Goal: Information Seeking & Learning: Compare options

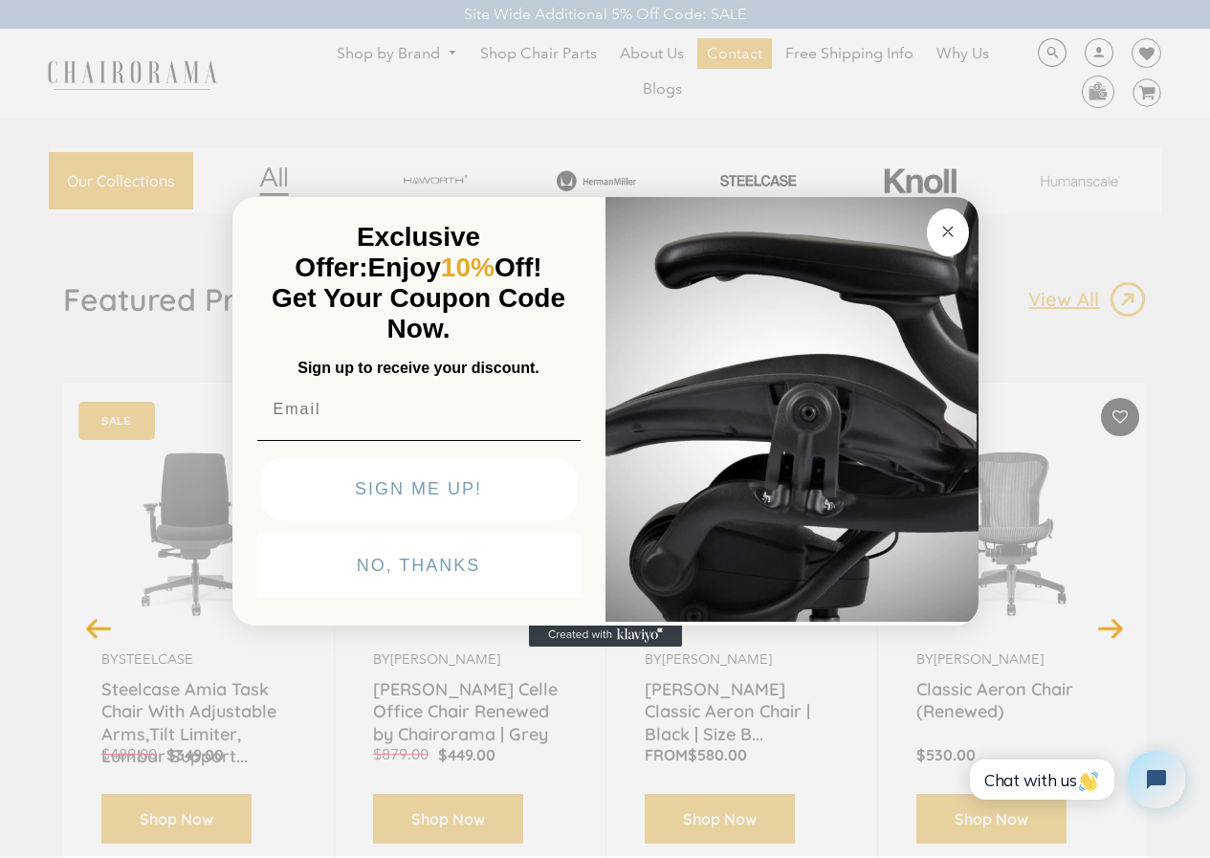
click at [948, 211] on button "Close dialog" at bounding box center [948, 232] width 42 height 48
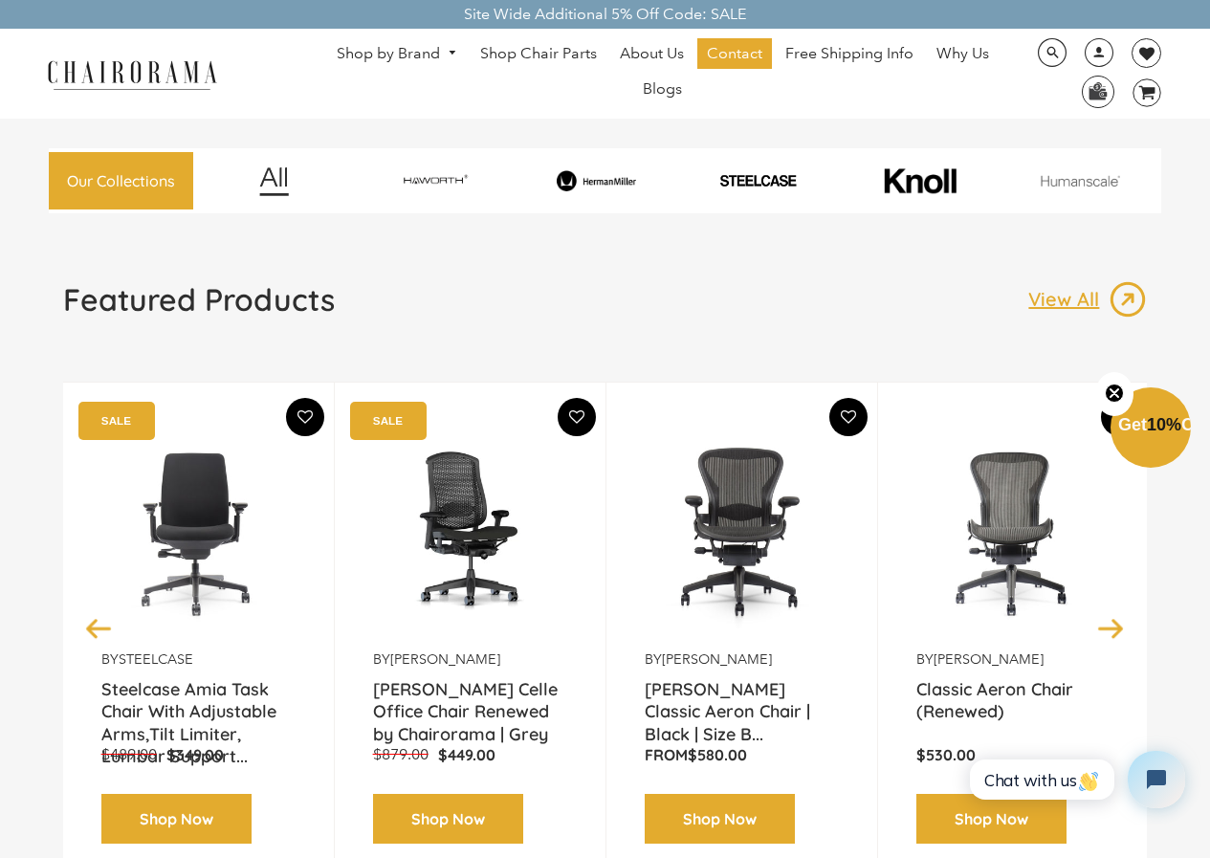
click at [373, 48] on link "Shop by Brand" at bounding box center [397, 54] width 140 height 30
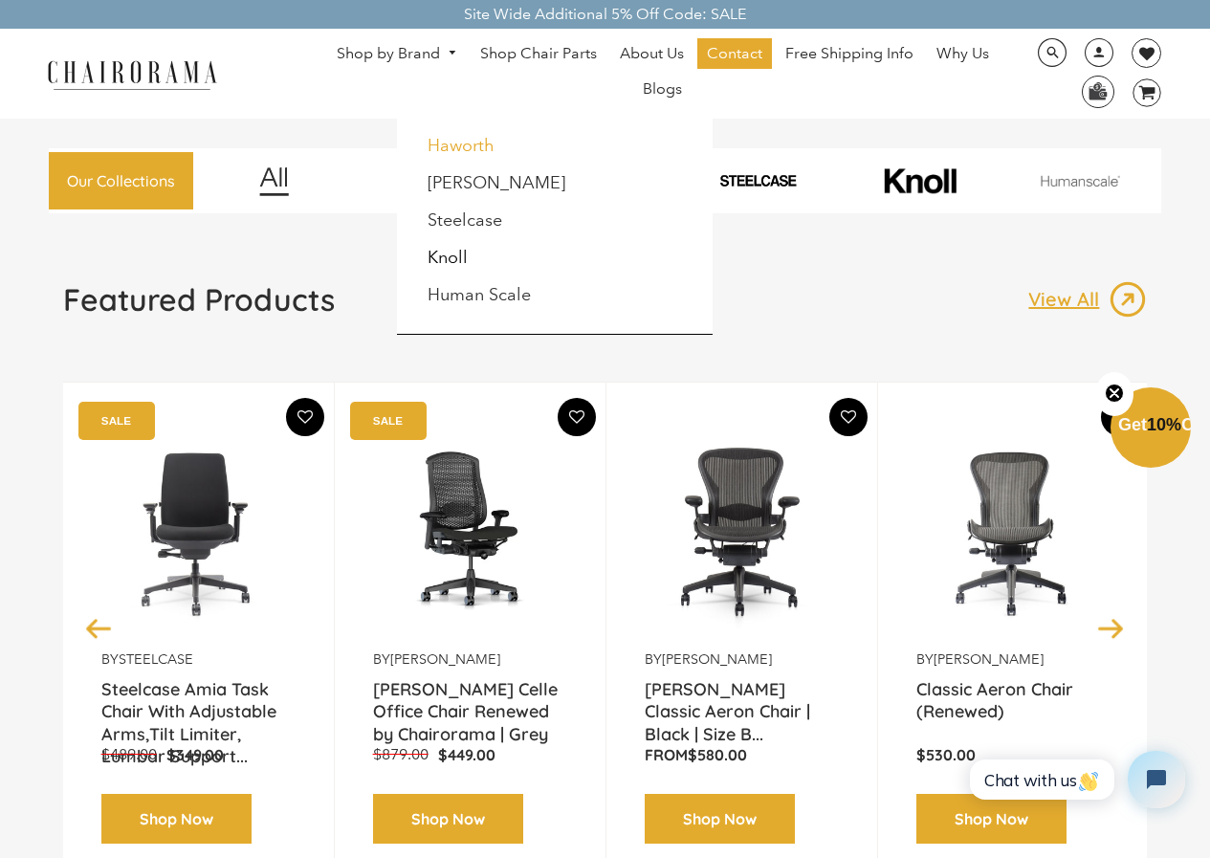
click at [439, 151] on link "Haworth" at bounding box center [460, 145] width 67 height 21
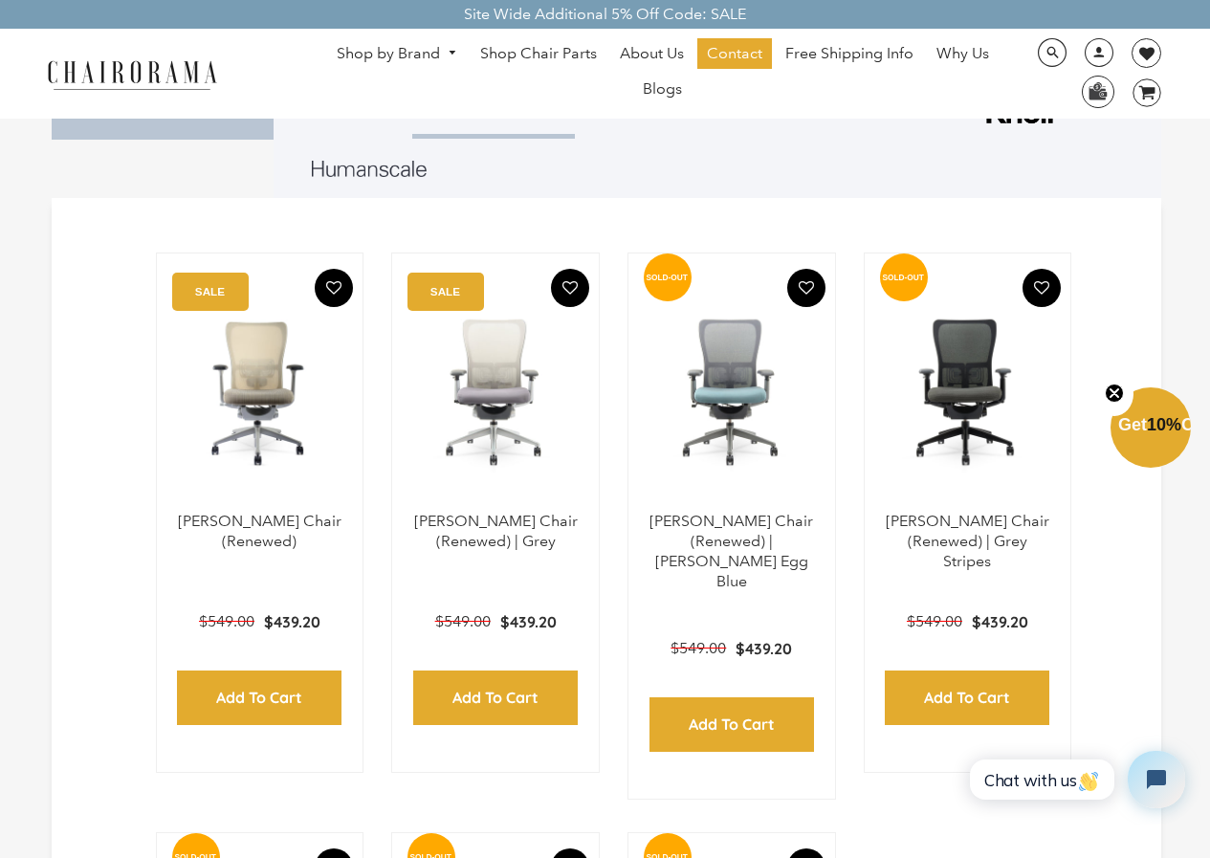
click at [401, 39] on link "Shop by Brand" at bounding box center [397, 54] width 140 height 30
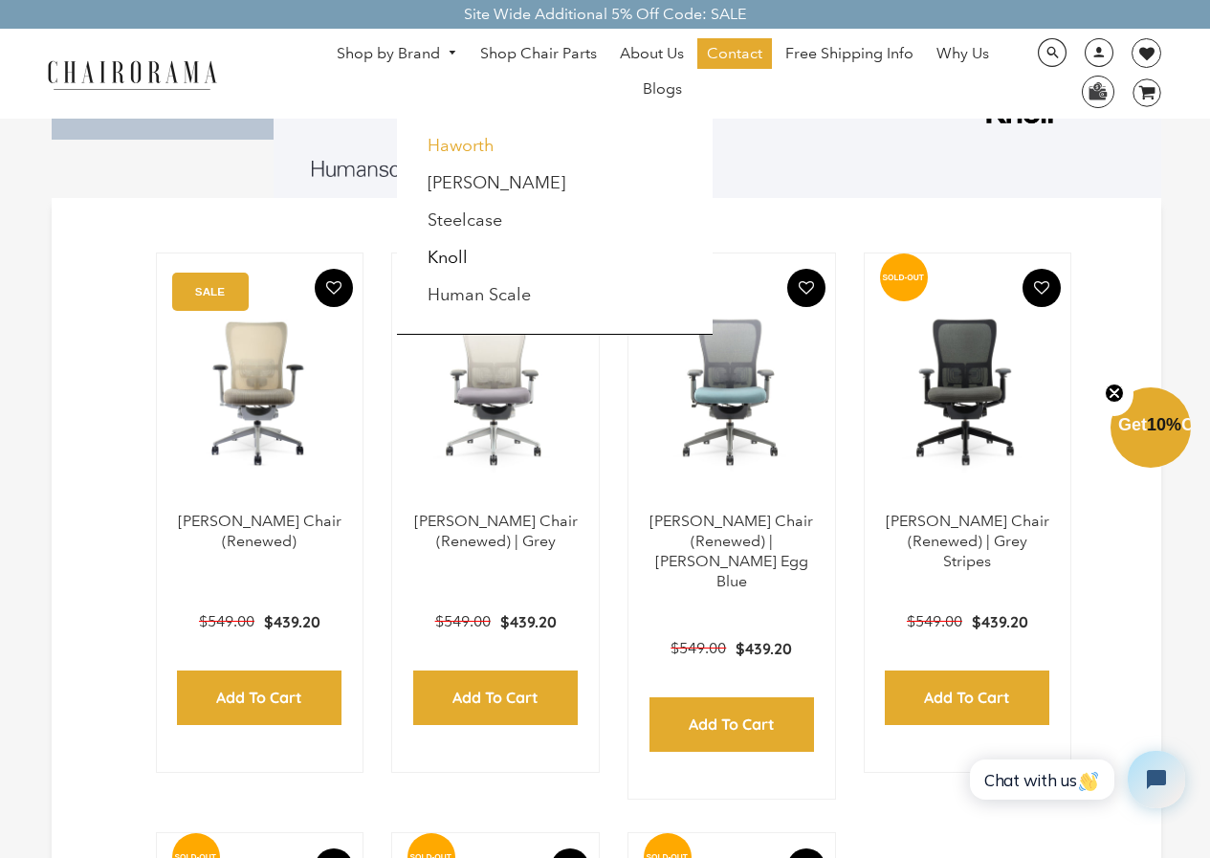
click at [466, 139] on link "Haworth" at bounding box center [460, 145] width 67 height 21
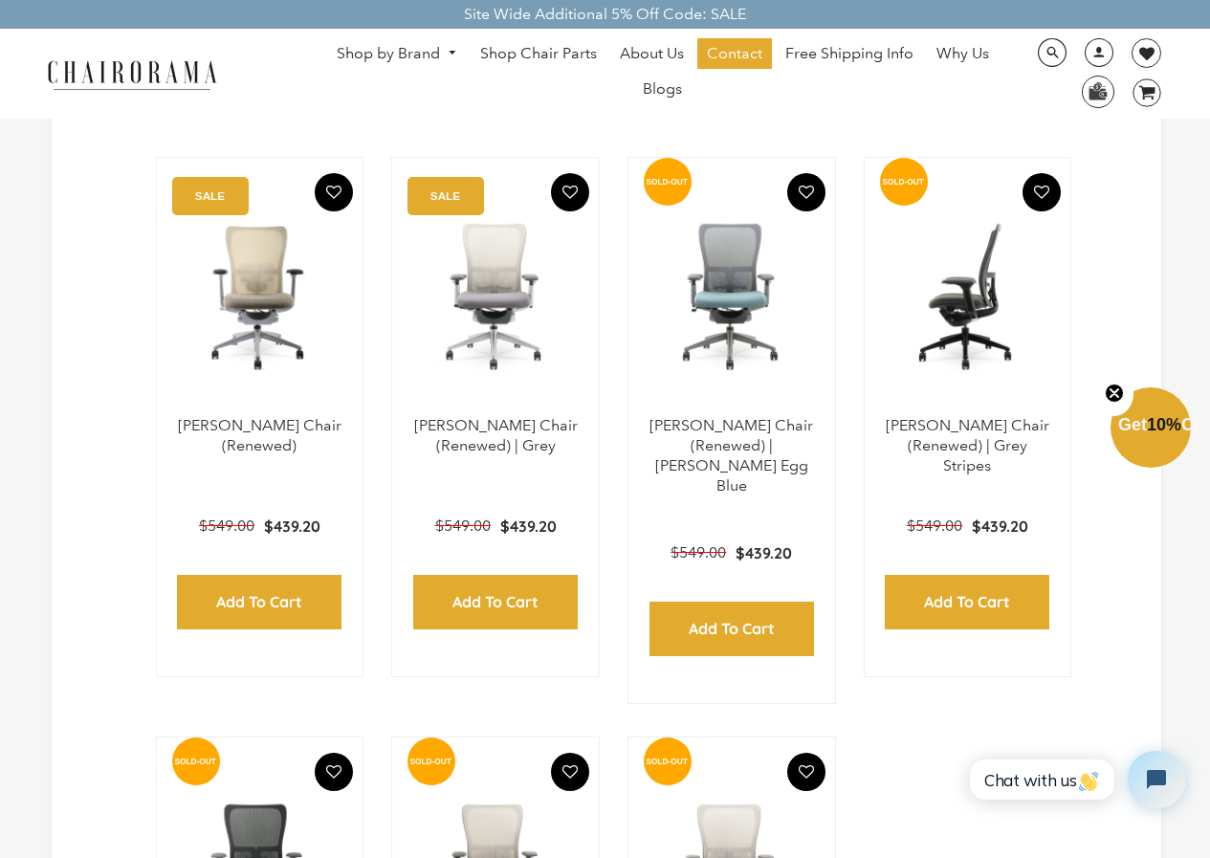
click at [971, 351] on img at bounding box center [968, 296] width 168 height 239
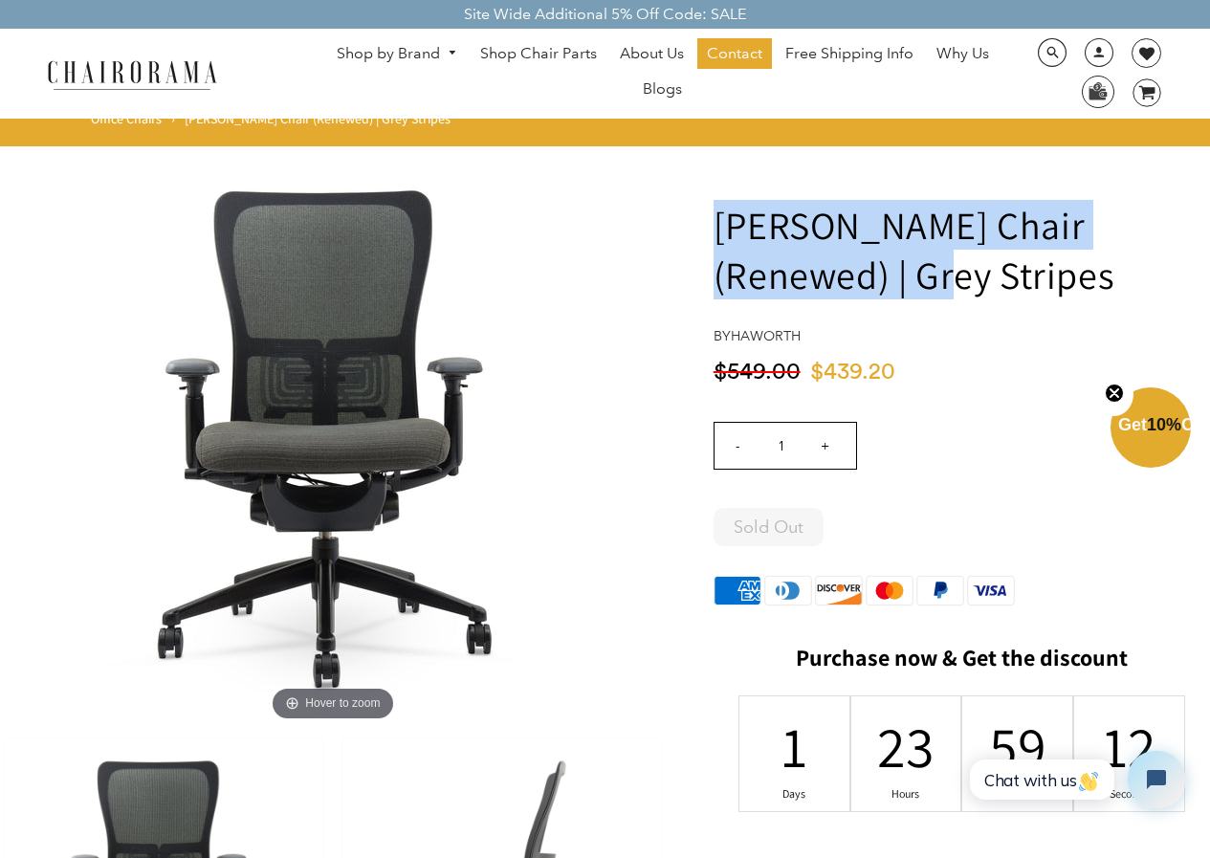
drag, startPoint x: 806, startPoint y: 271, endPoint x: 717, endPoint y: 223, distance: 101.0
click at [717, 223] on h1 "Zody Chair (Renewed) | Grey Stripes" at bounding box center [961, 249] width 496 height 99
click at [383, 55] on link "Shop by Brand" at bounding box center [397, 54] width 140 height 30
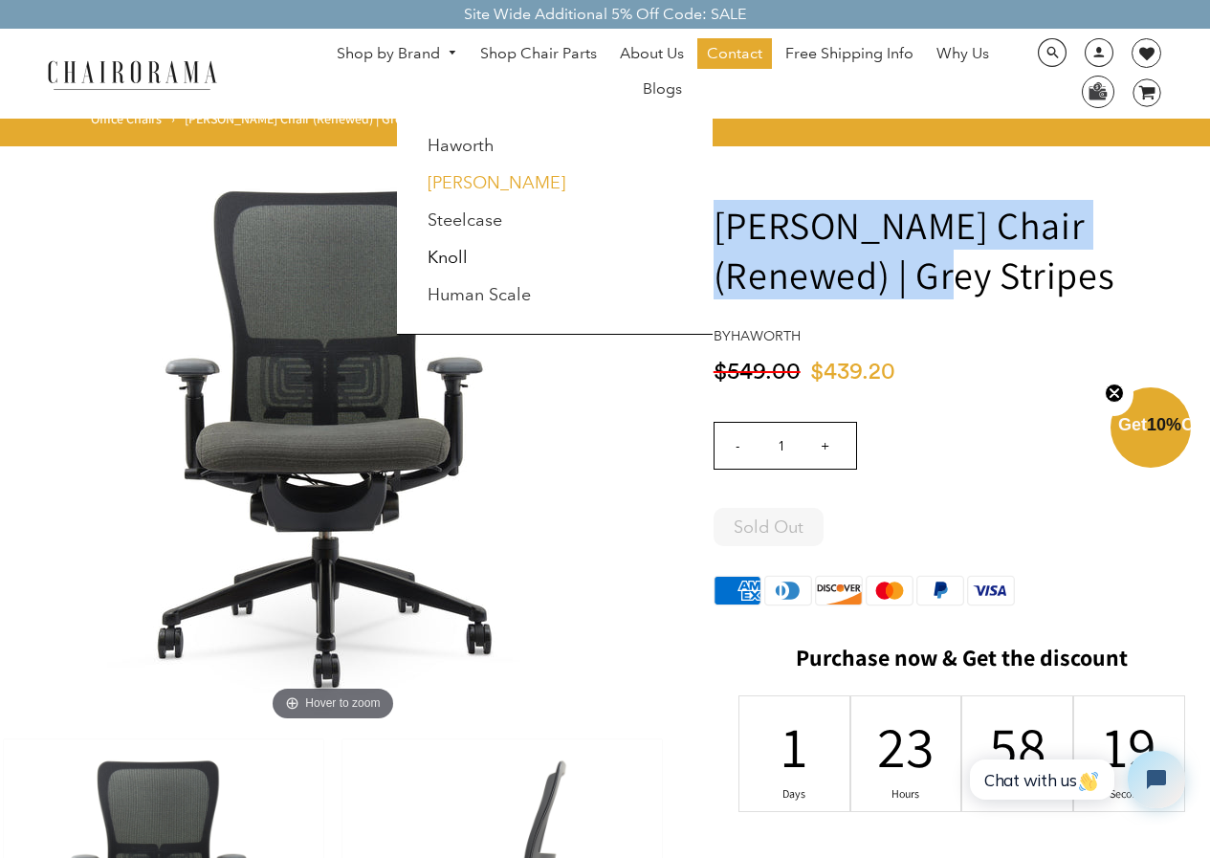
click at [452, 186] on link "[PERSON_NAME]" at bounding box center [496, 182] width 138 height 21
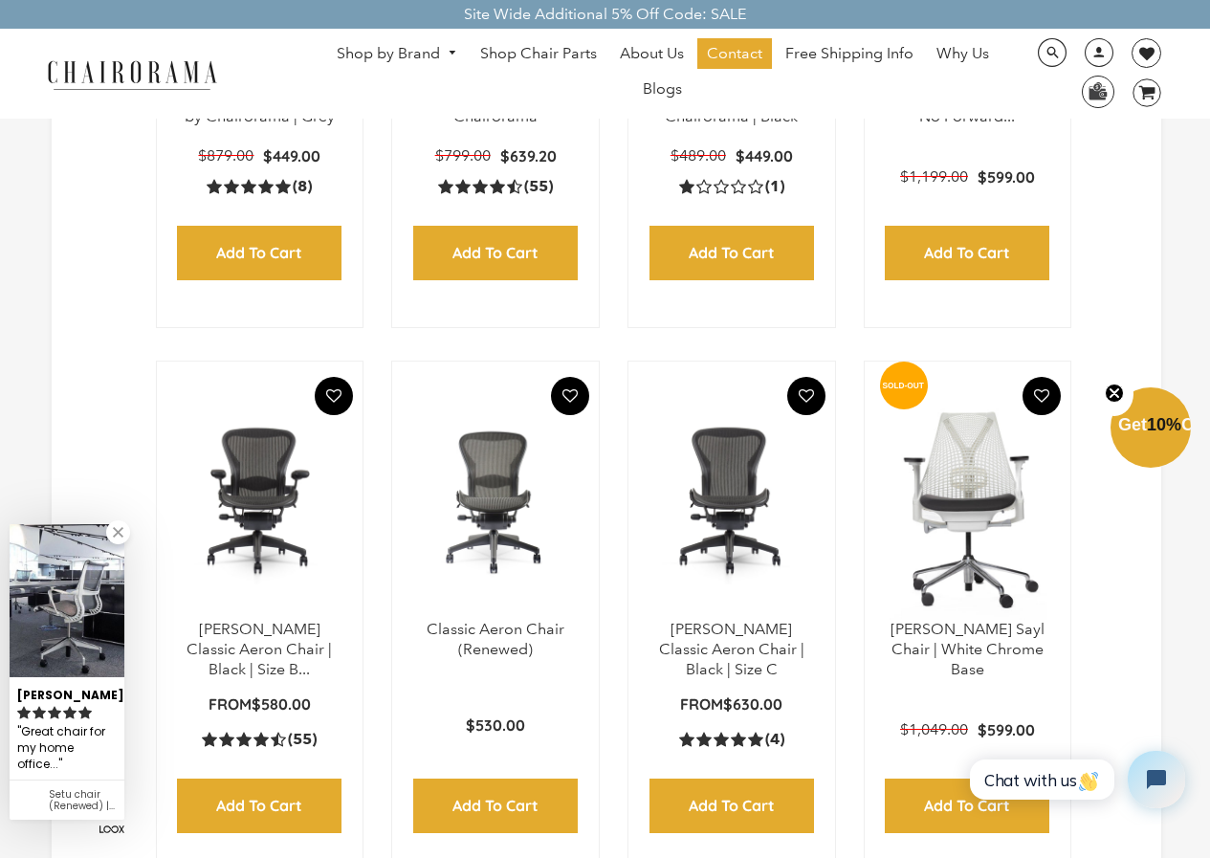
scroll to position [861, 0]
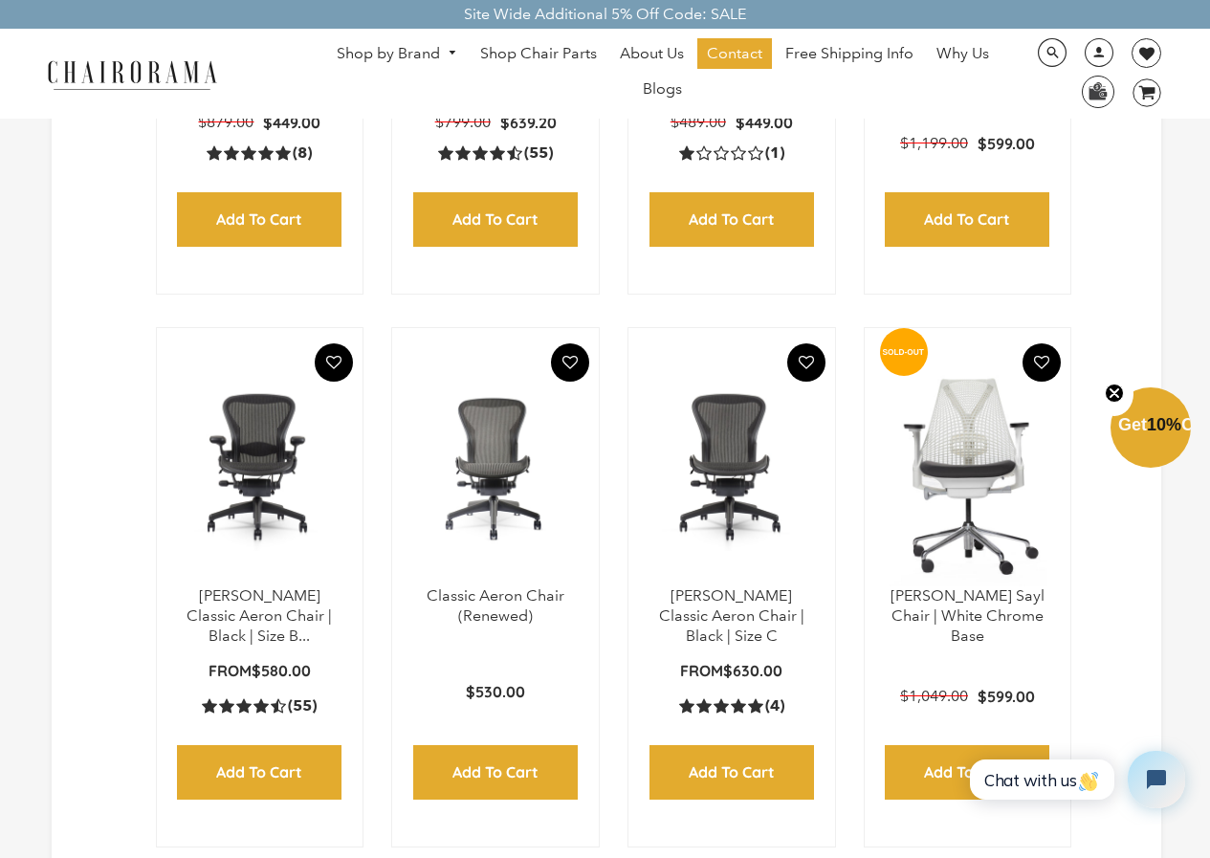
click at [265, 540] on img at bounding box center [260, 466] width 168 height 239
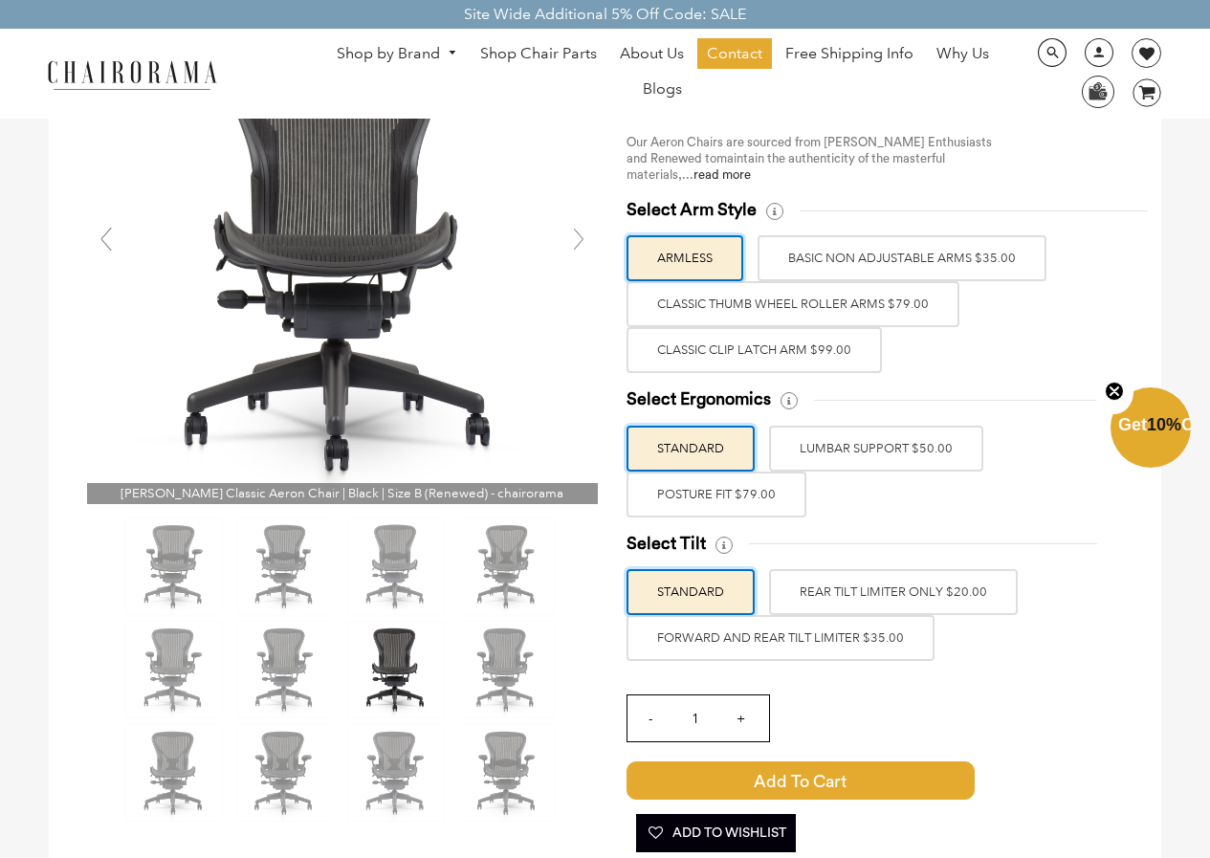
scroll to position [187, 0]
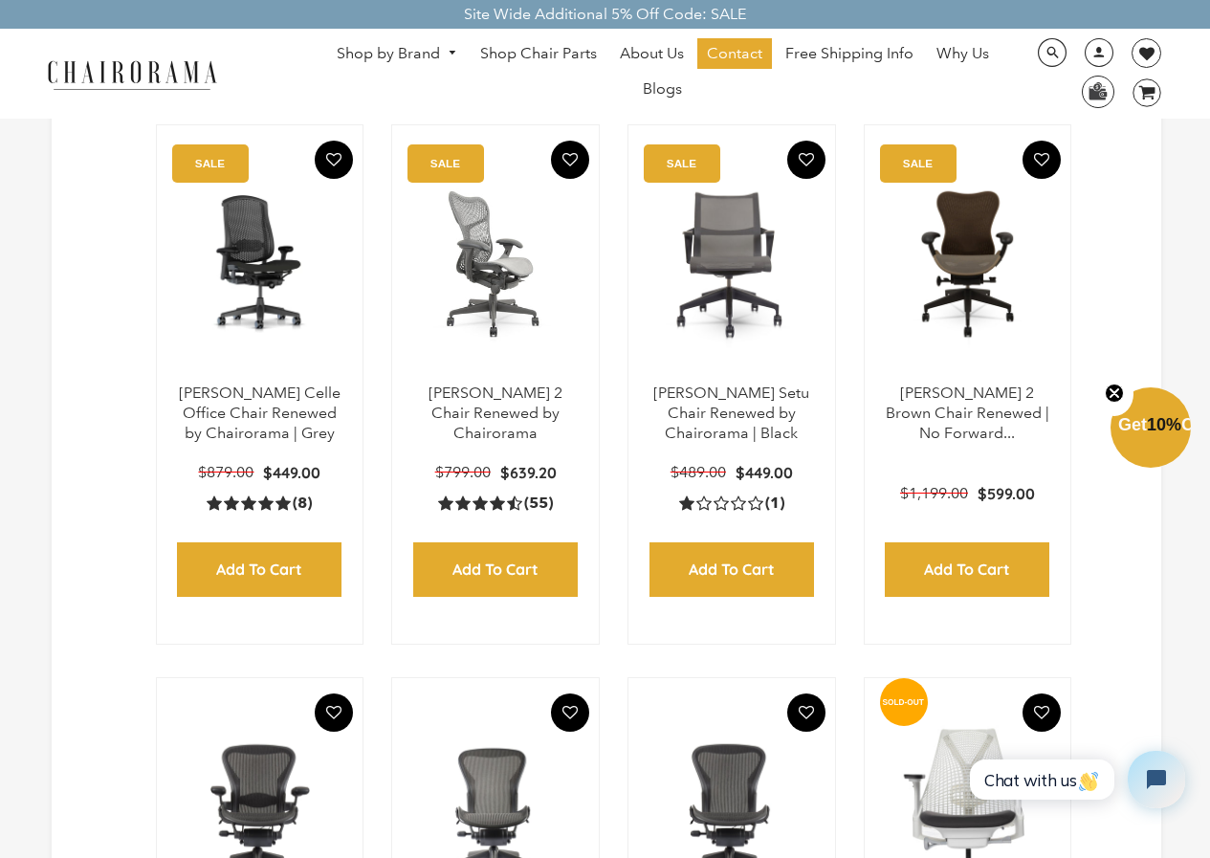
scroll to position [516, 0]
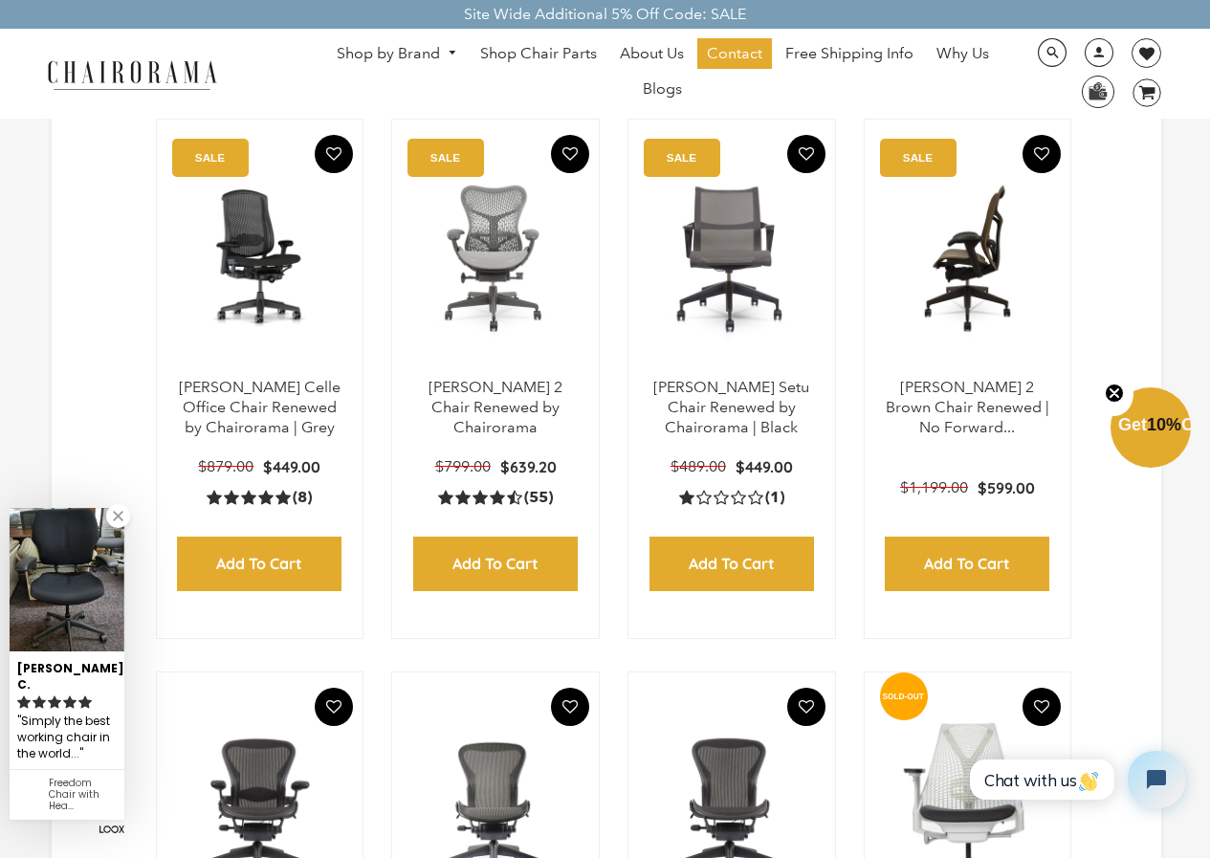
click at [946, 364] on img at bounding box center [968, 258] width 168 height 239
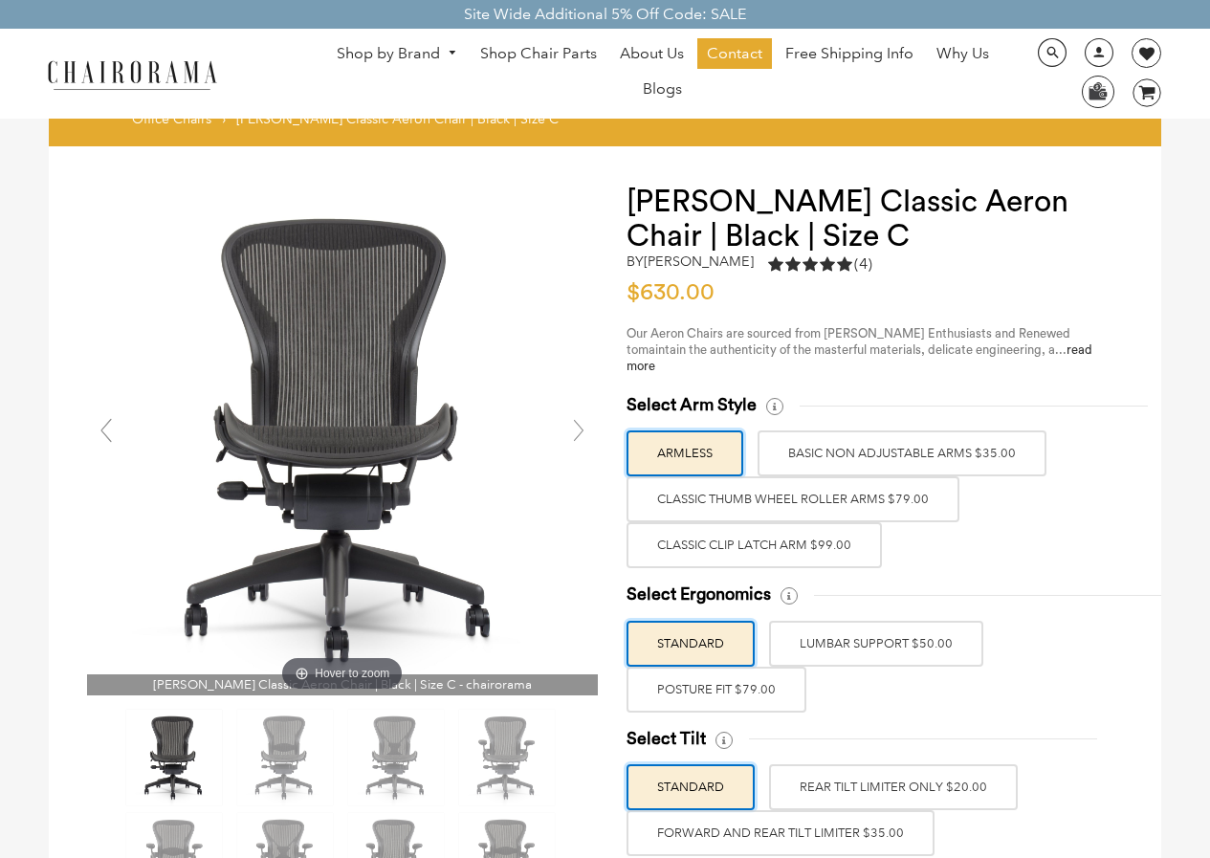
drag, startPoint x: 0, startPoint y: 0, endPoint x: 168, endPoint y: 768, distance: 786.1
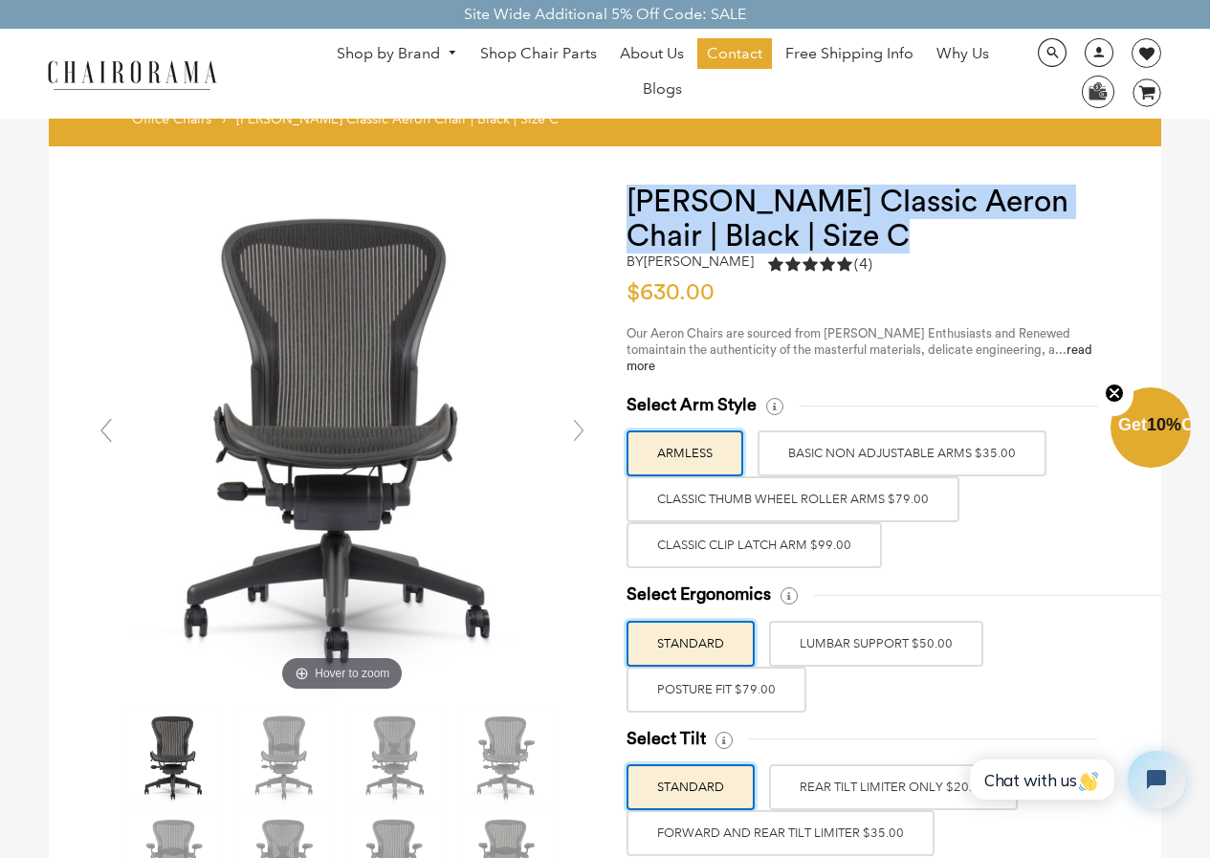
drag, startPoint x: 623, startPoint y: 187, endPoint x: 816, endPoint y: 233, distance: 197.6
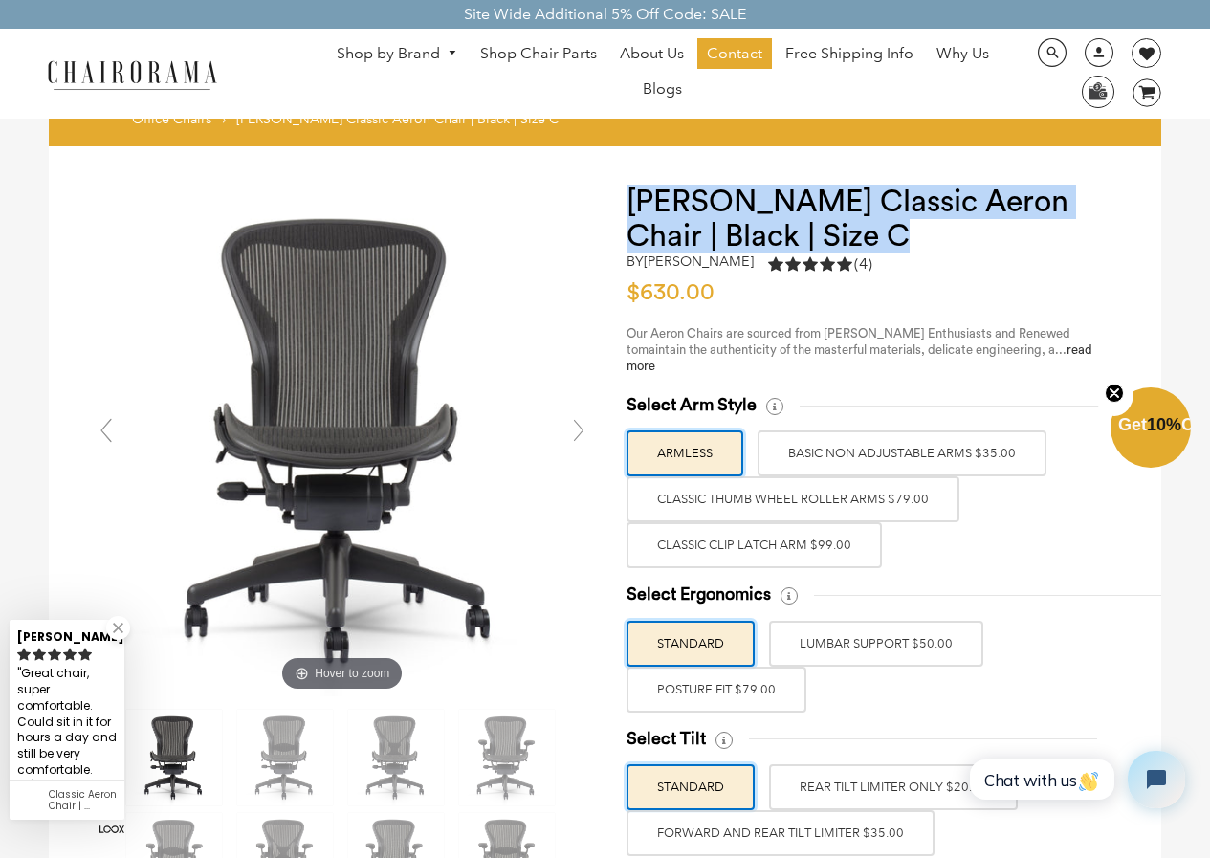
copy h1 "[PERSON_NAME] Classic Aeron Chair | Black | Size C"
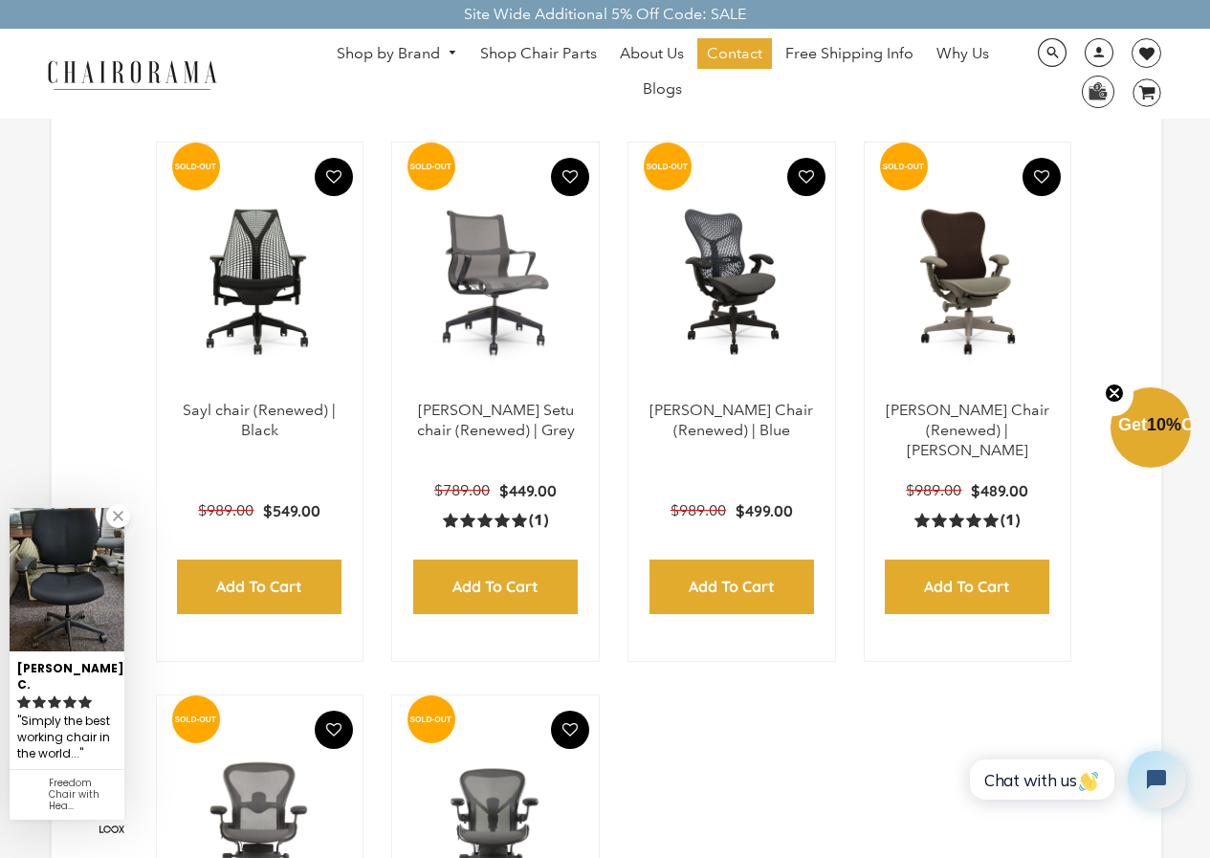
scroll to position [2180, 0]
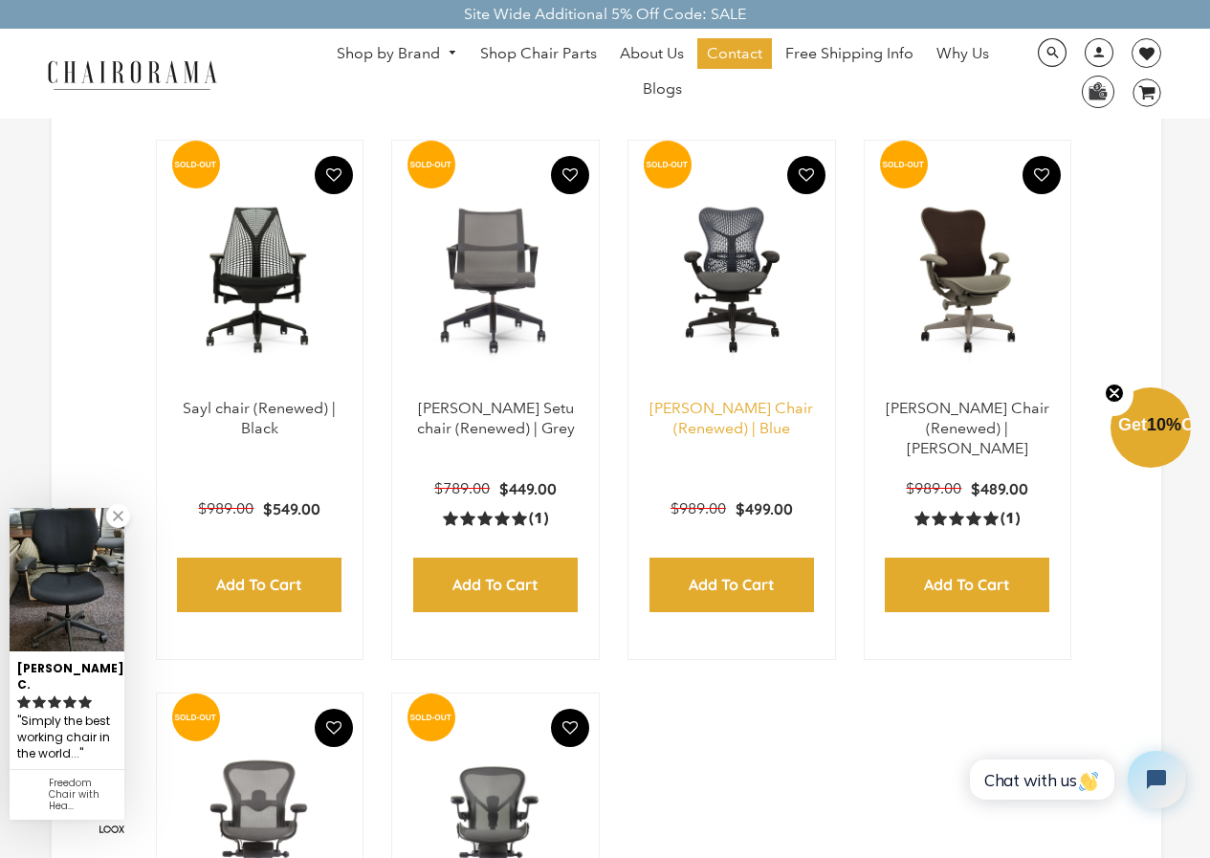
click at [770, 400] on link "[PERSON_NAME] Chair (Renewed) | Blue" at bounding box center [731, 418] width 164 height 38
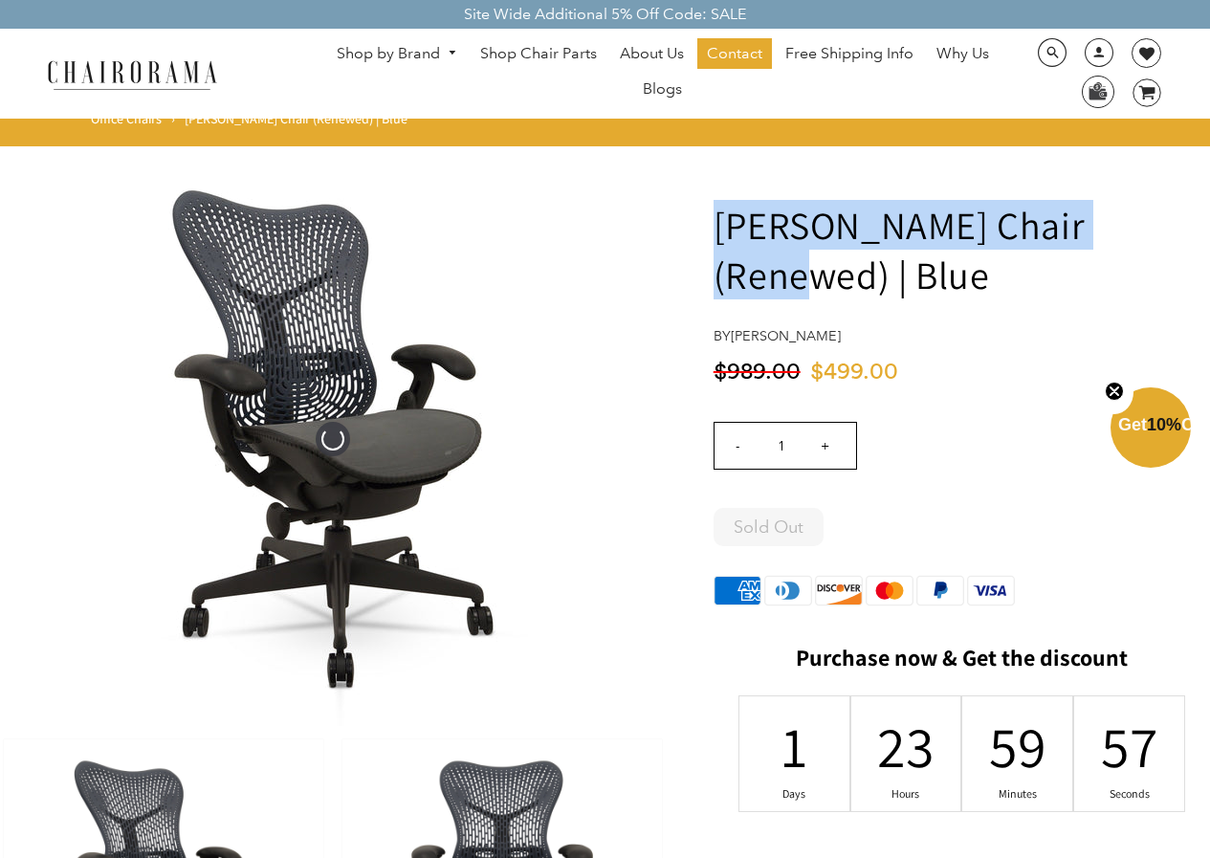
drag, startPoint x: 760, startPoint y: 218, endPoint x: 711, endPoint y: 220, distance: 49.8
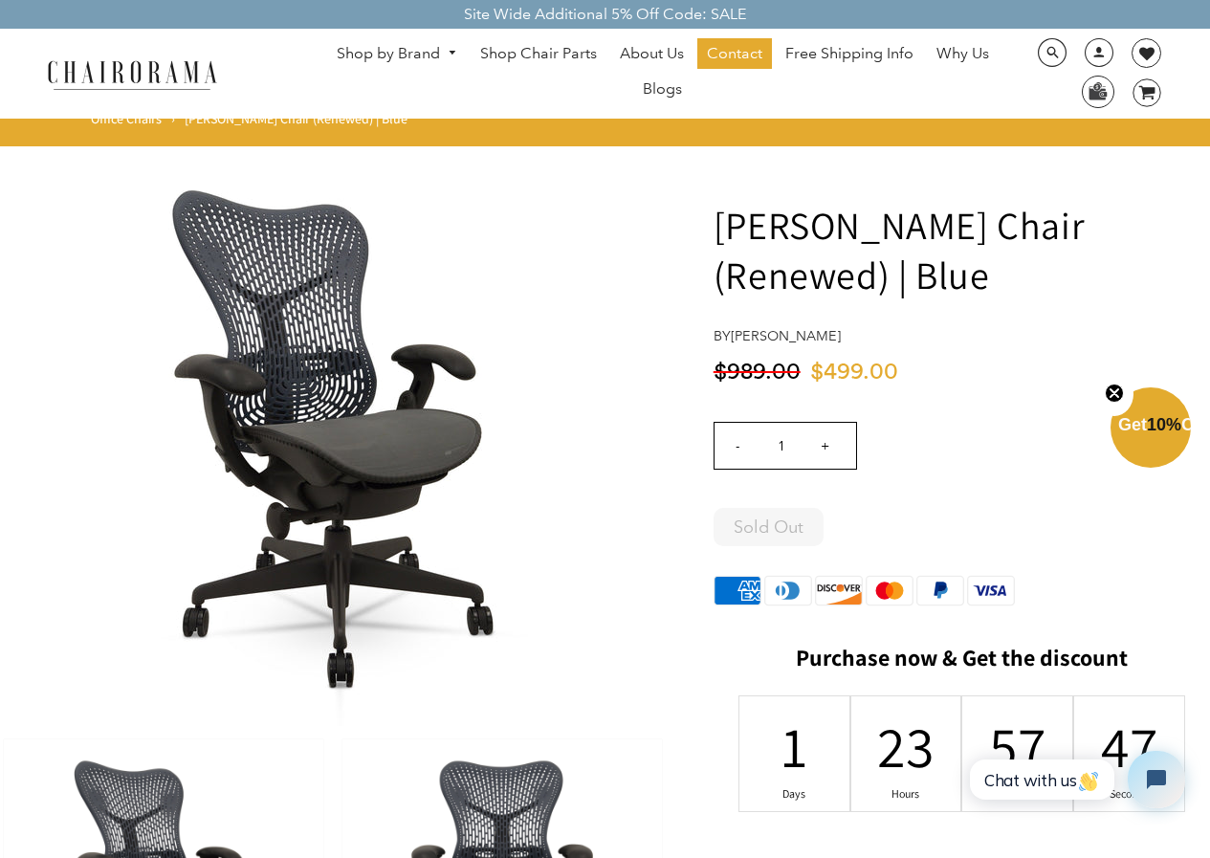
click at [969, 267] on h1 "Herman Miller Mirra Chair (Renewed) | Blue" at bounding box center [961, 249] width 496 height 99
drag, startPoint x: 986, startPoint y: 274, endPoint x: 715, endPoint y: 218, distance: 276.4
click at [715, 218] on h1 "Herman Miller Mirra Chair (Renewed) | Blue" at bounding box center [961, 249] width 496 height 99
copy h1 "Herman Miller Mirra Chair (Renewed) | Blue"
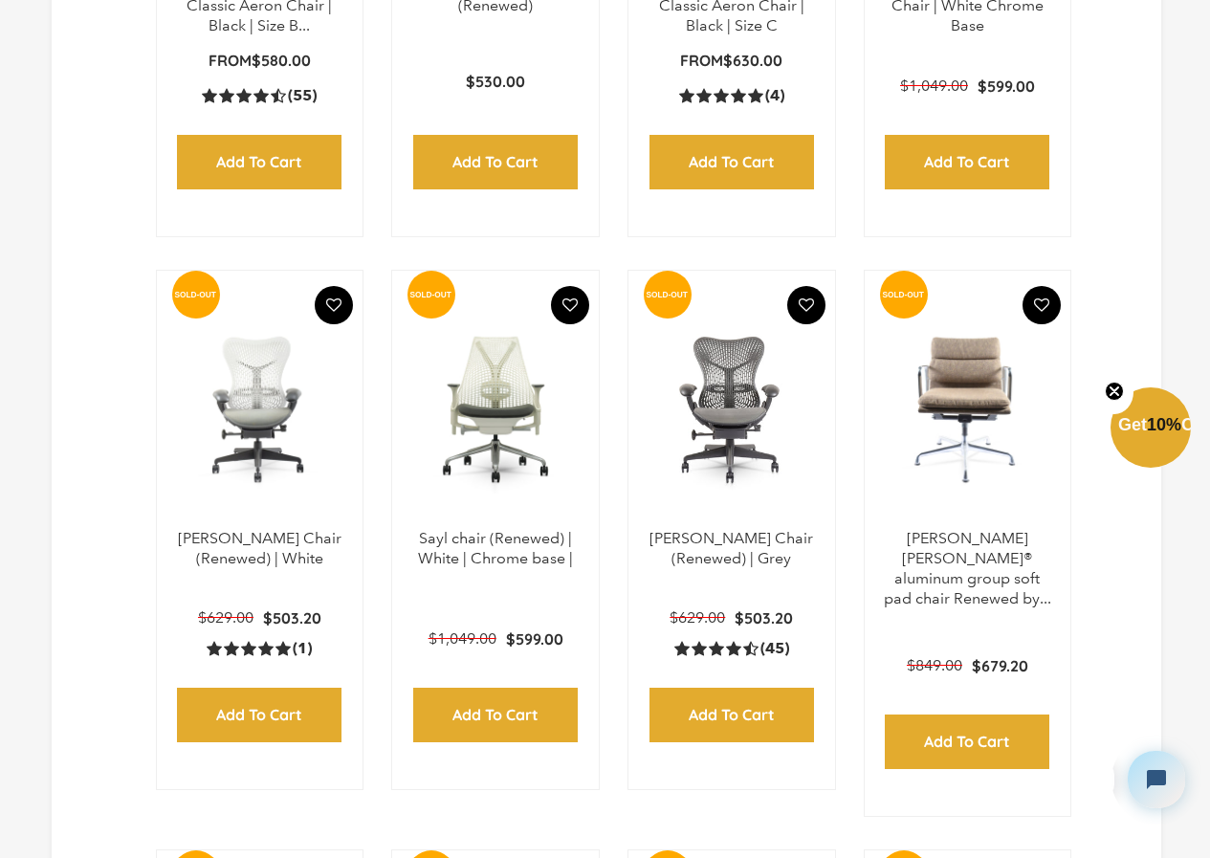
scroll to position [1472, 0]
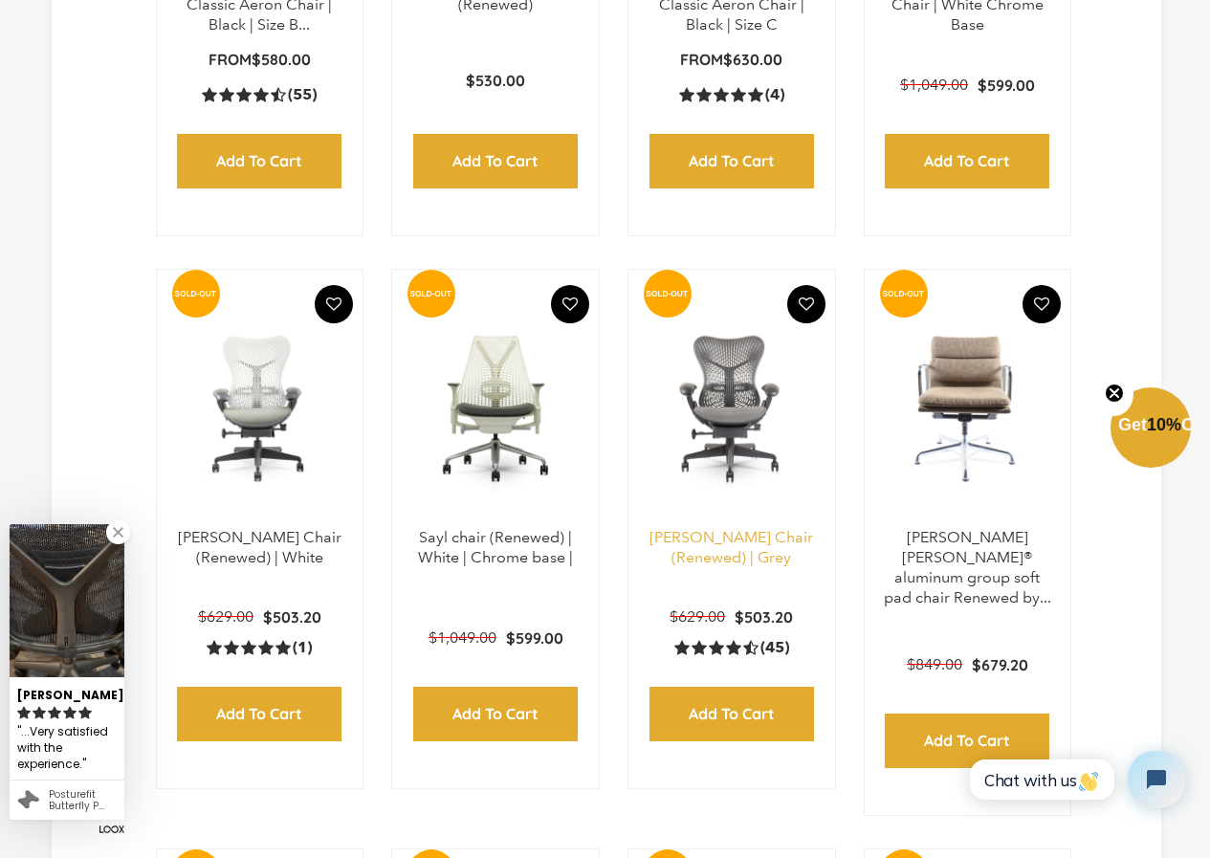
click at [705, 532] on link "[PERSON_NAME] Chair (Renewed) | Grey" at bounding box center [731, 547] width 164 height 38
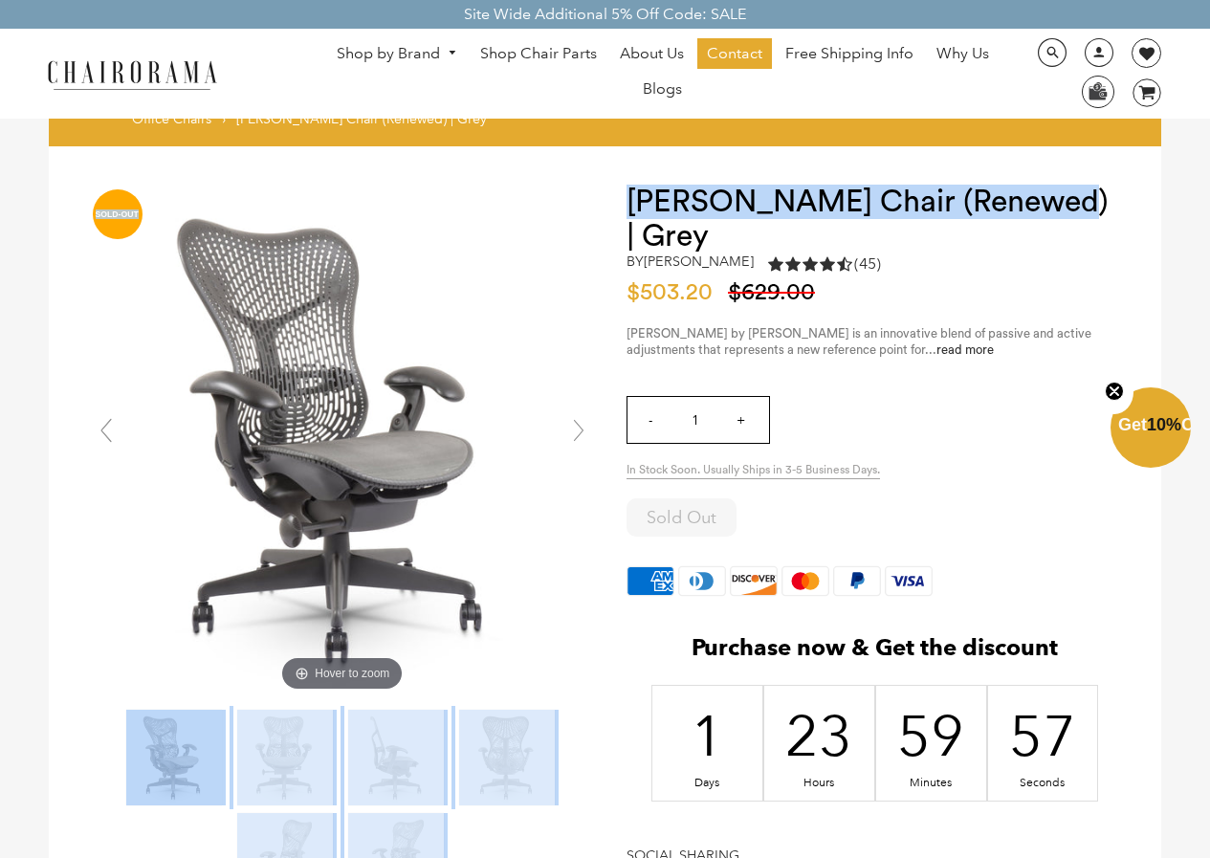
drag, startPoint x: 1040, startPoint y: 190, endPoint x: 569, endPoint y: 162, distance: 472.3
click at [569, 162] on div "Hover to zoom" at bounding box center [605, 581] width 1113 height 871
copy div "SALE Layer 1 SOLD-OUT Mirra Chair (Renewed) | Grey"
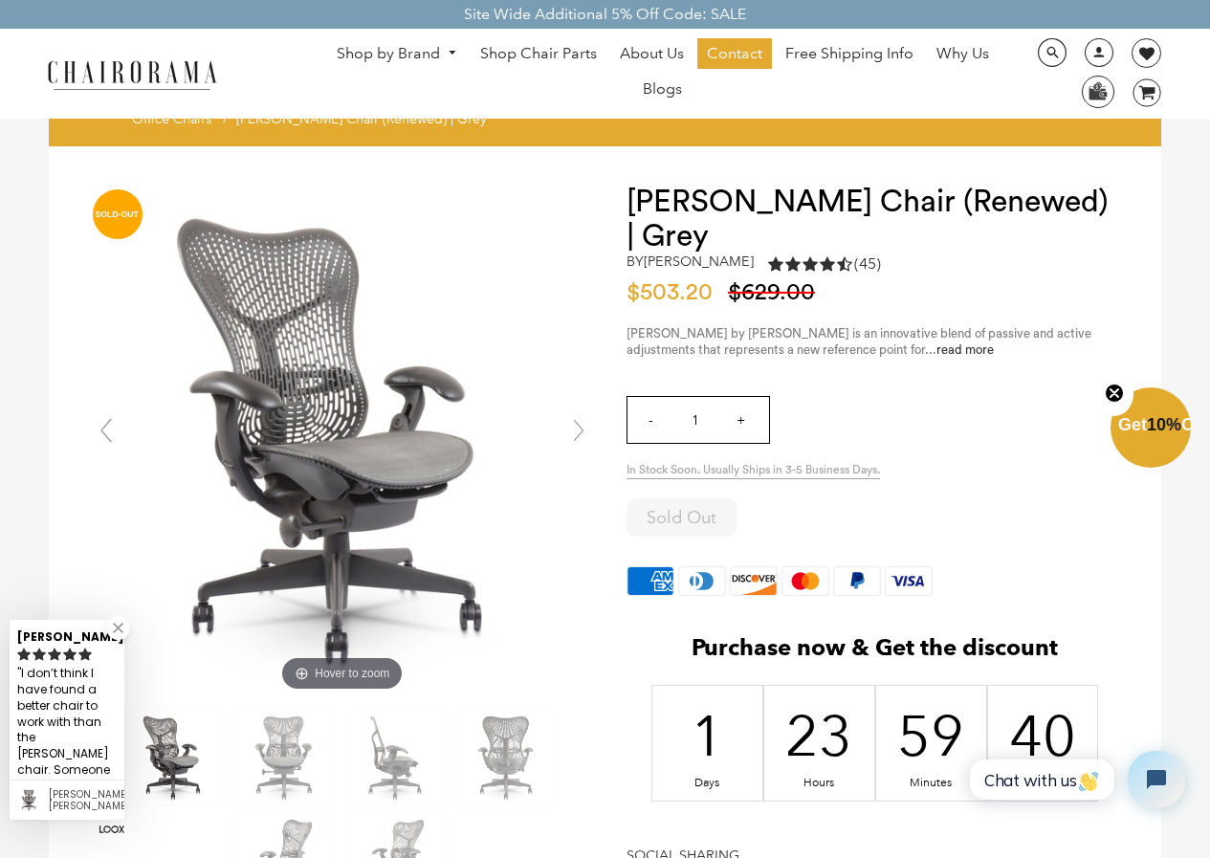
click at [943, 392] on div "- 1 +" at bounding box center [874, 425] width 496 height 76
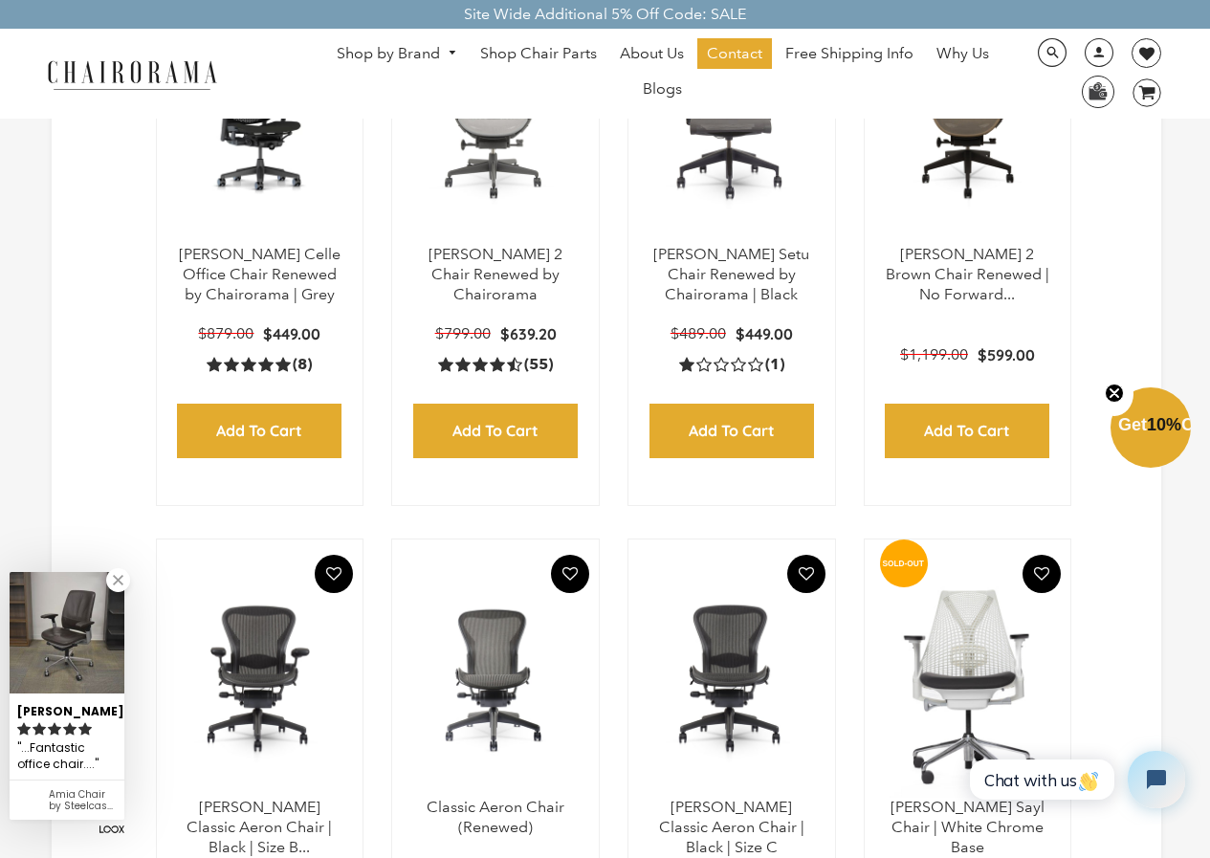
scroll to position [458, 0]
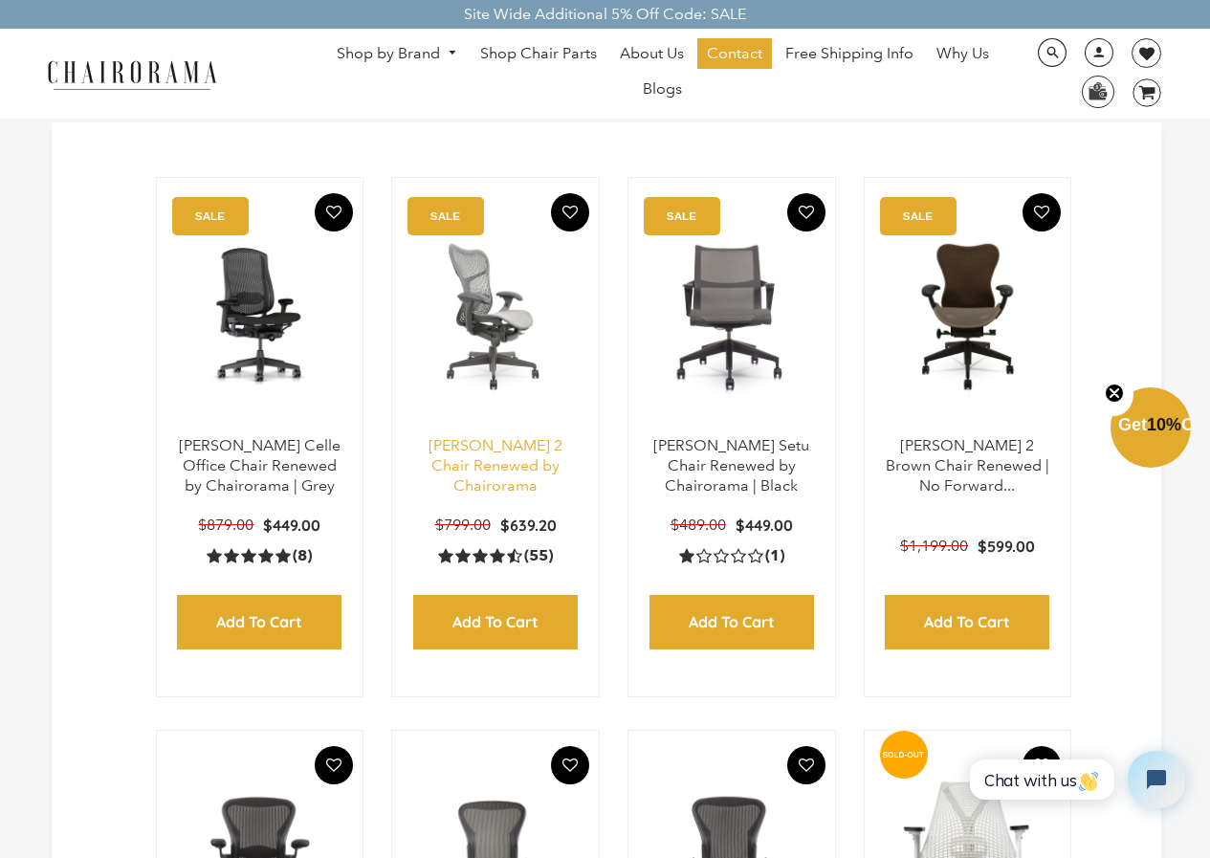
click at [530, 440] on link "[PERSON_NAME] 2 Chair Renewed by Chairorama" at bounding box center [495, 465] width 134 height 58
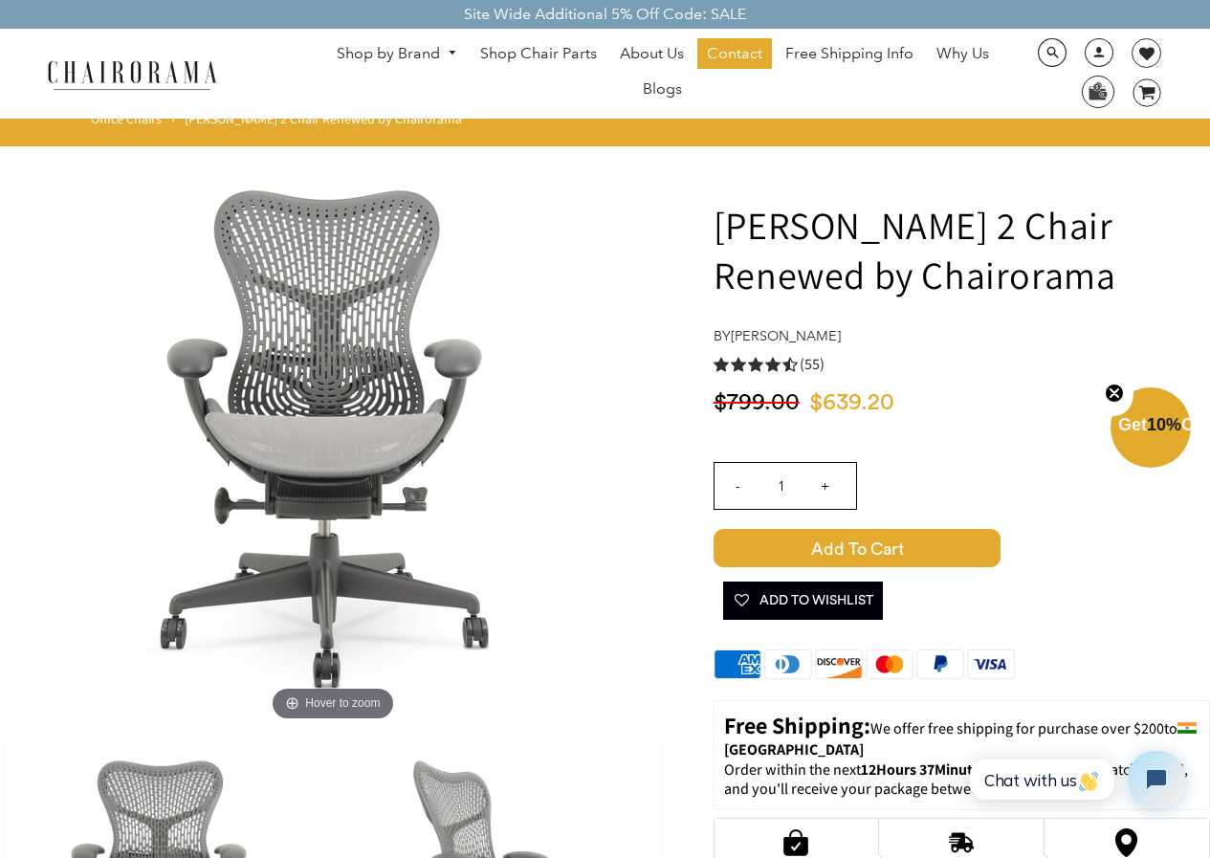
drag, startPoint x: 704, startPoint y: 228, endPoint x: 1132, endPoint y: 284, distance: 432.1
copy h1 "Herman Miller Mirra 2 Chair Renewed by Chairorama"
click at [429, 47] on link "Shop by Brand" at bounding box center [397, 54] width 140 height 30
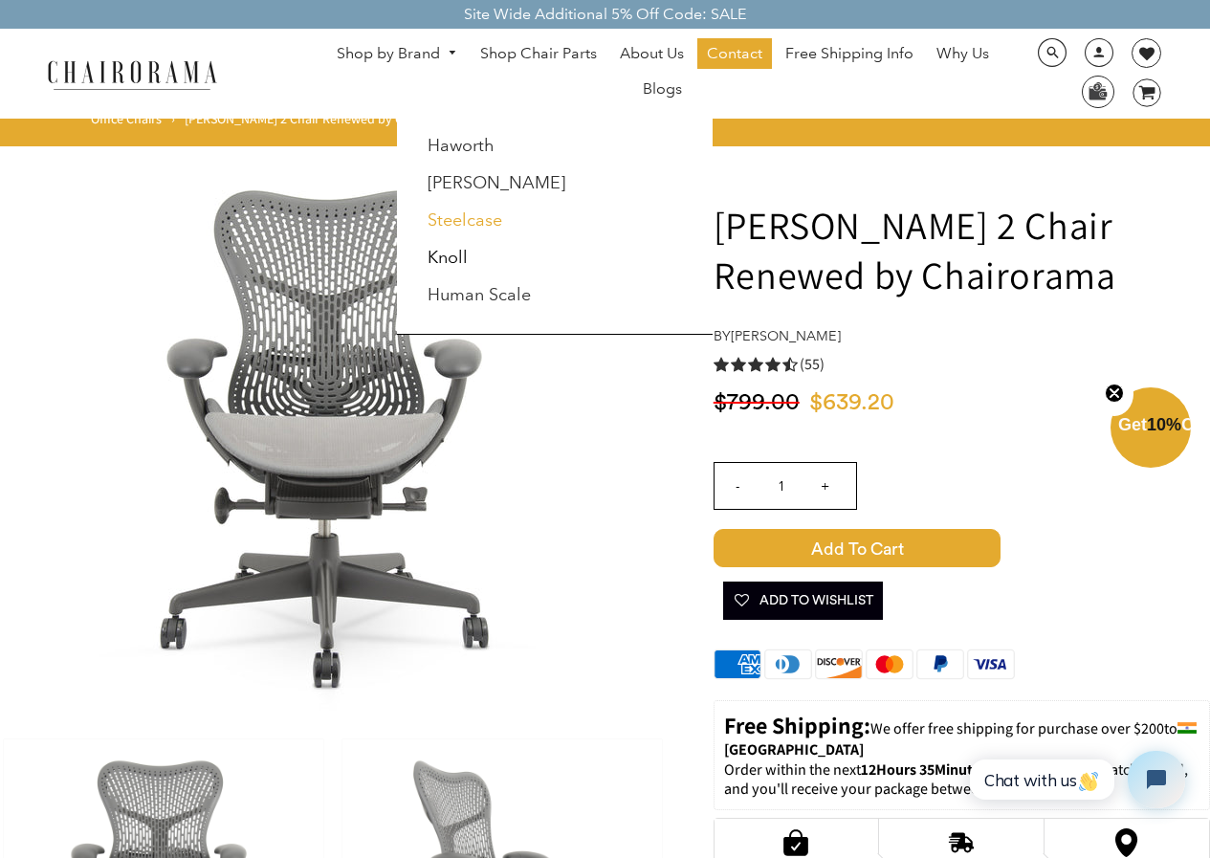
click at [463, 224] on link "Steelcase" at bounding box center [464, 219] width 75 height 21
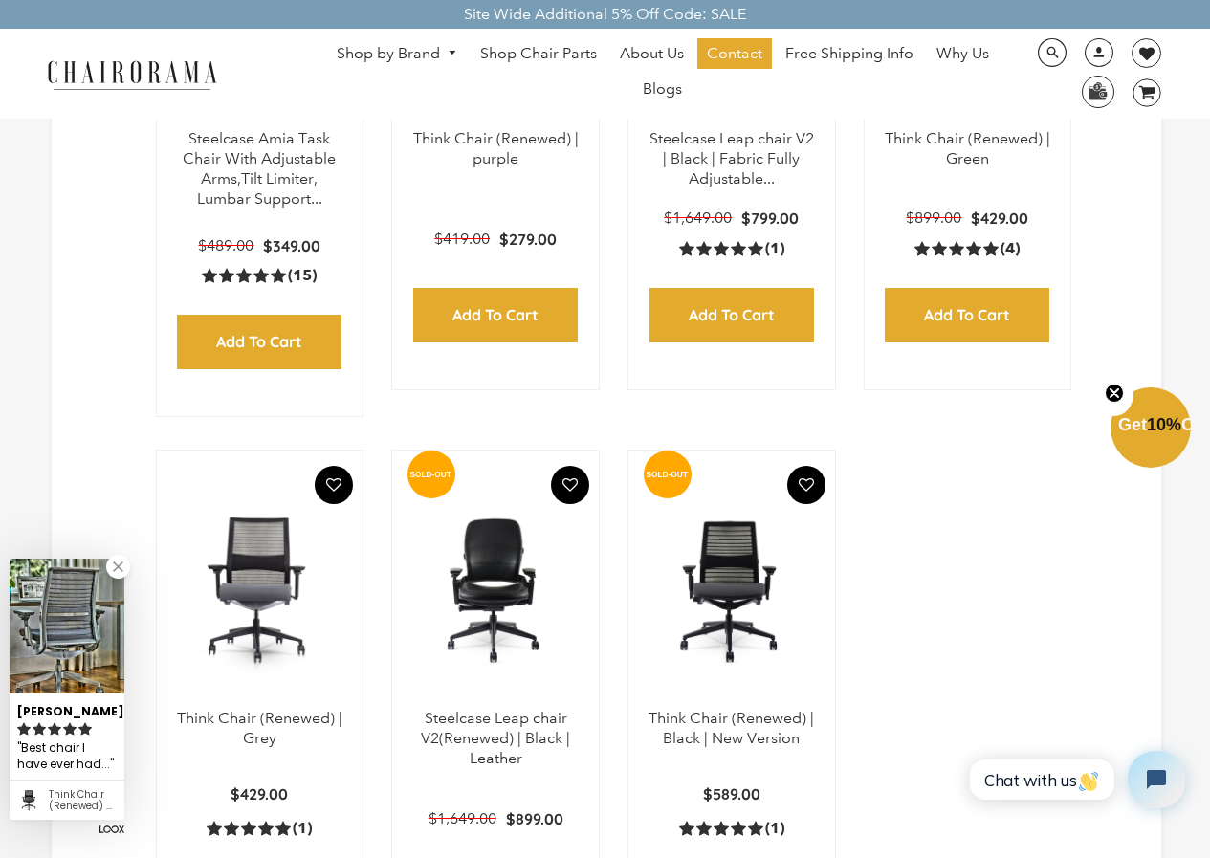
scroll to position [861, 0]
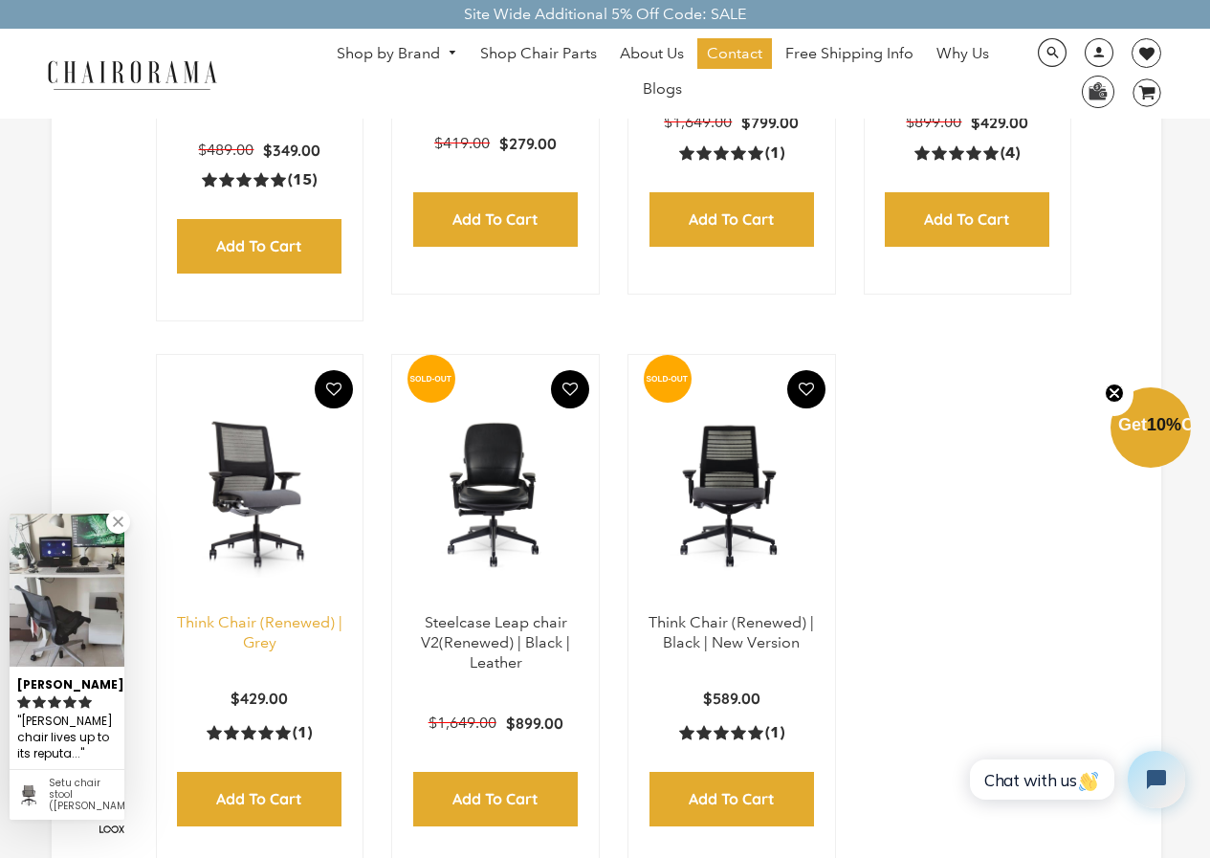
click at [277, 631] on link "Think Chair (Renewed) | Grey" at bounding box center [259, 632] width 165 height 38
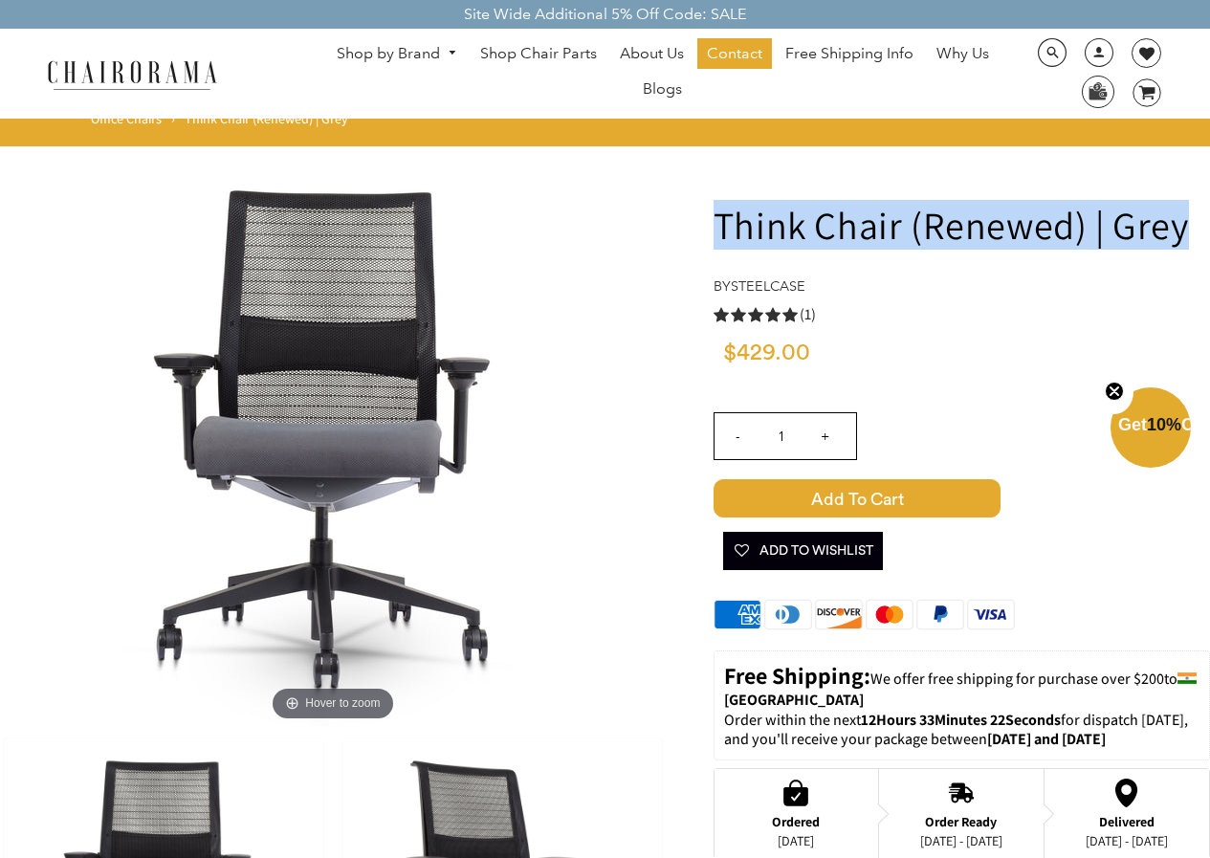
drag, startPoint x: 1145, startPoint y: 257, endPoint x: 1183, endPoint y: 238, distance: 42.8
click at [1183, 238] on h1 "Think Chair (Renewed) | Grey" at bounding box center [961, 225] width 496 height 50
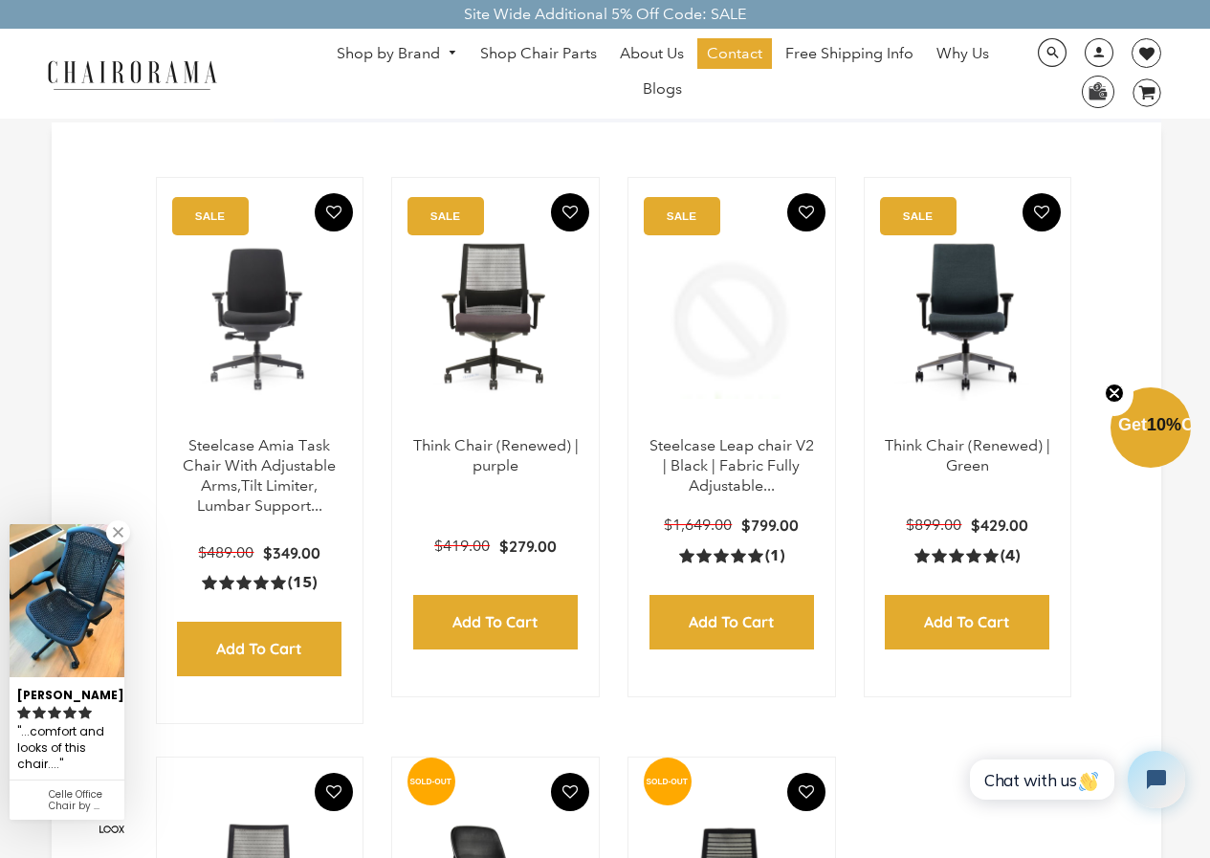
scroll to position [421, 0]
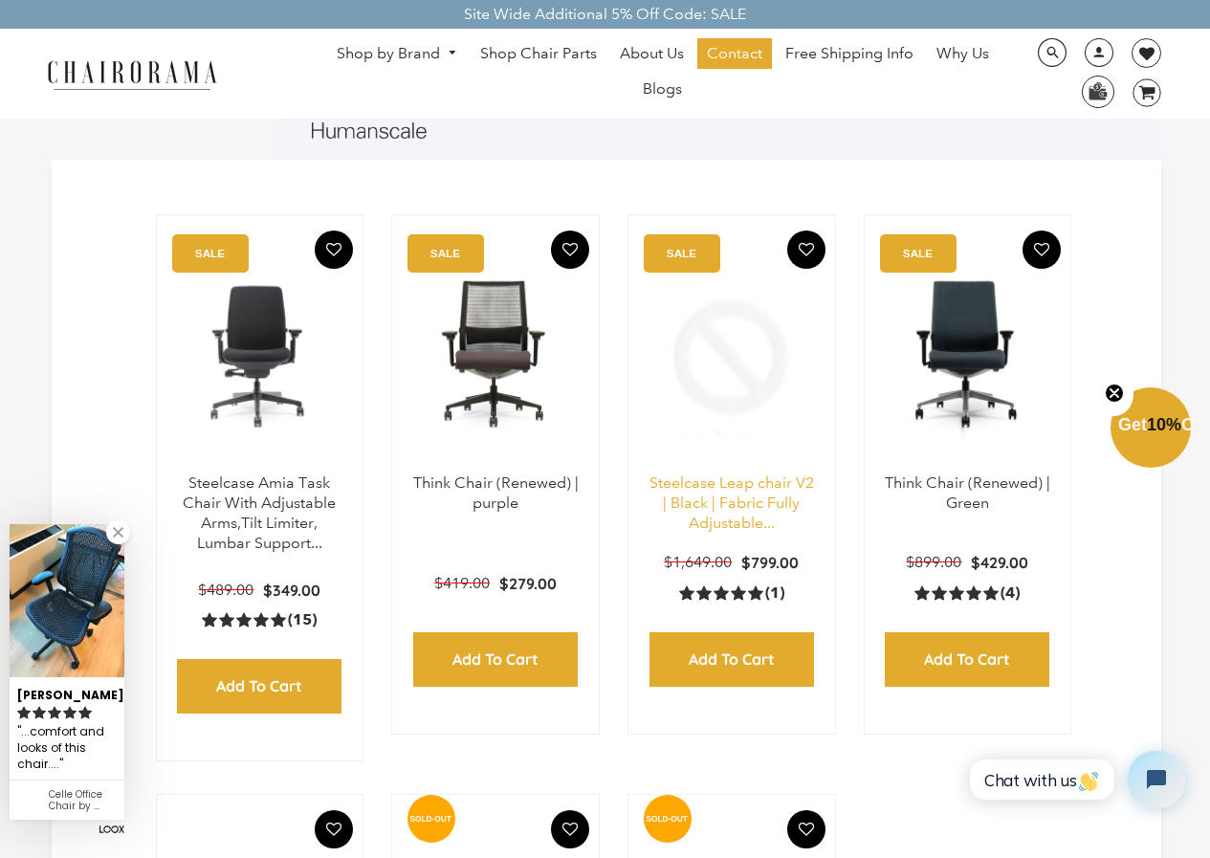
click at [708, 510] on link "Steelcase Leap chair V2 | Black | Fabric Fully Adjustable..." at bounding box center [731, 502] width 164 height 58
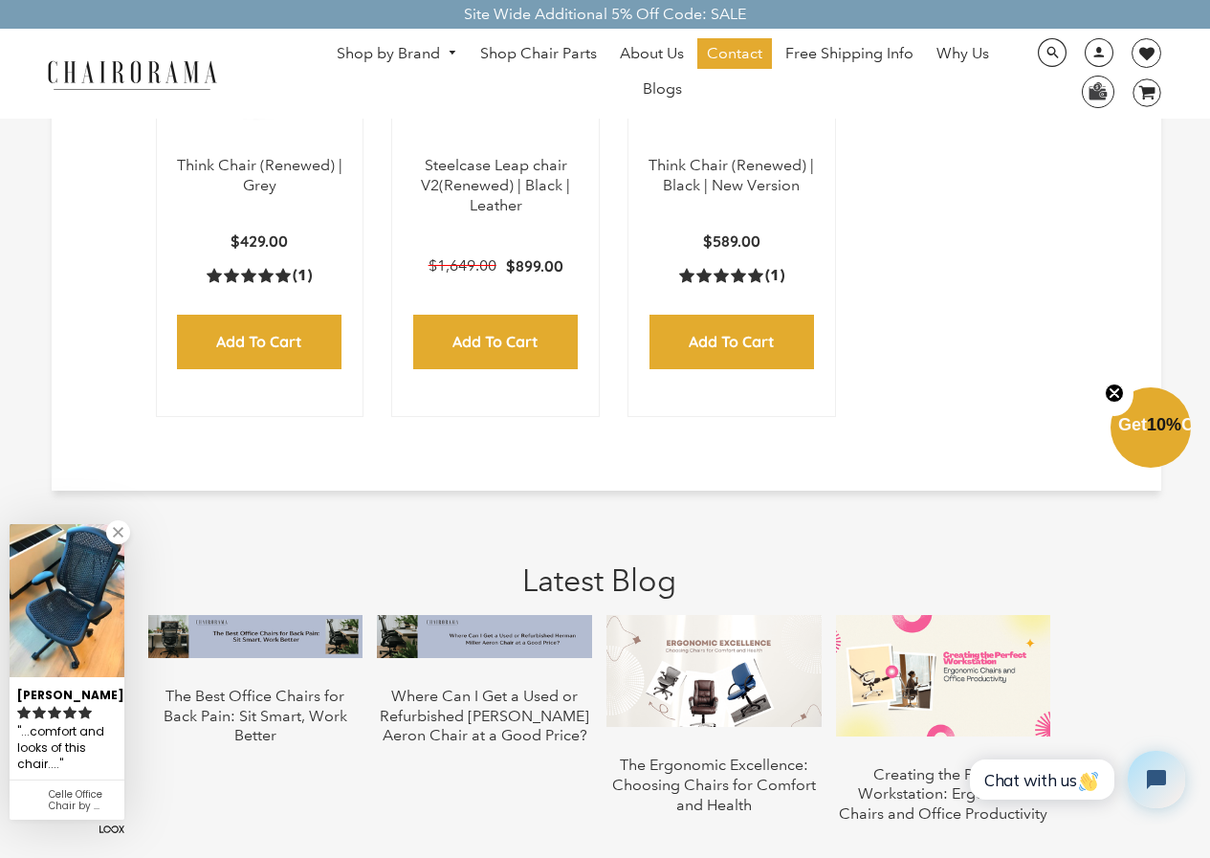
scroll to position [1319, 0]
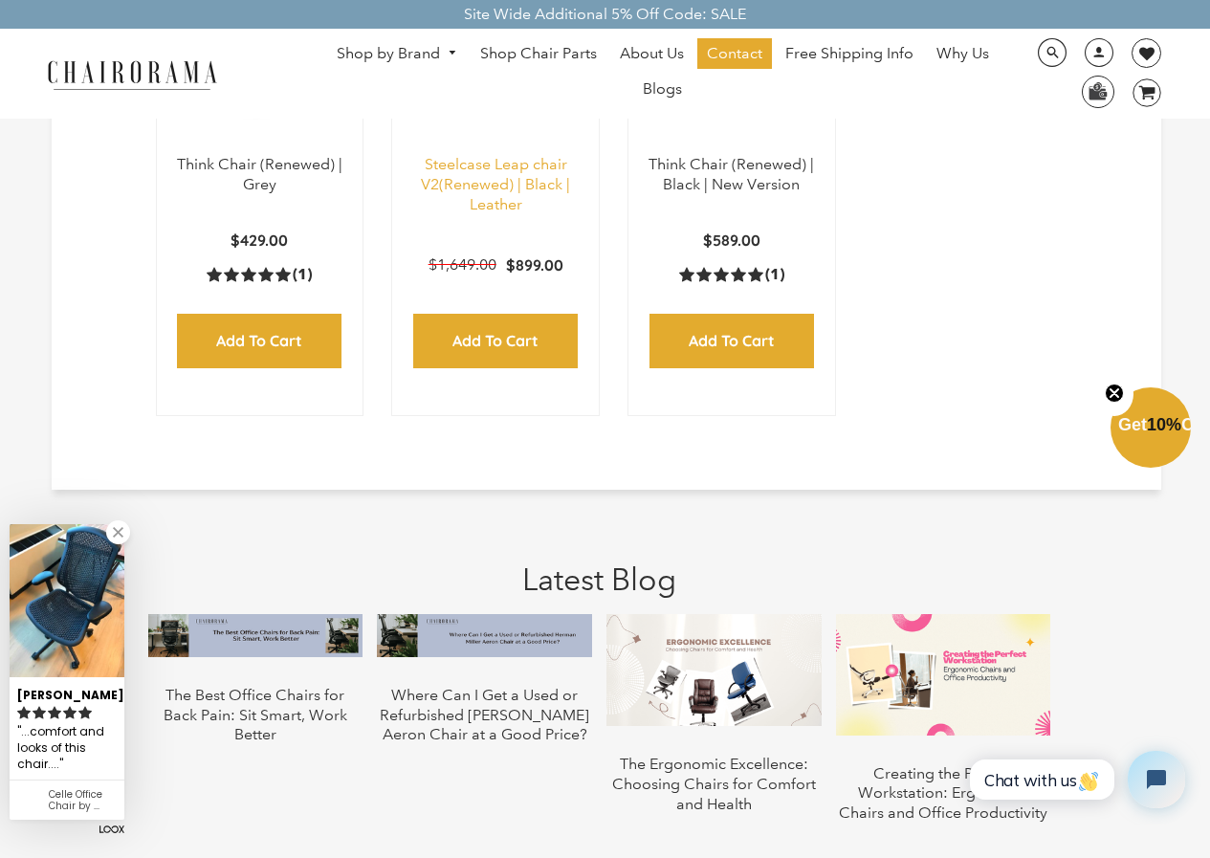
click at [514, 183] on link "Steelcase Leap chair V2(Renewed) | Black | Leather" at bounding box center [495, 184] width 149 height 58
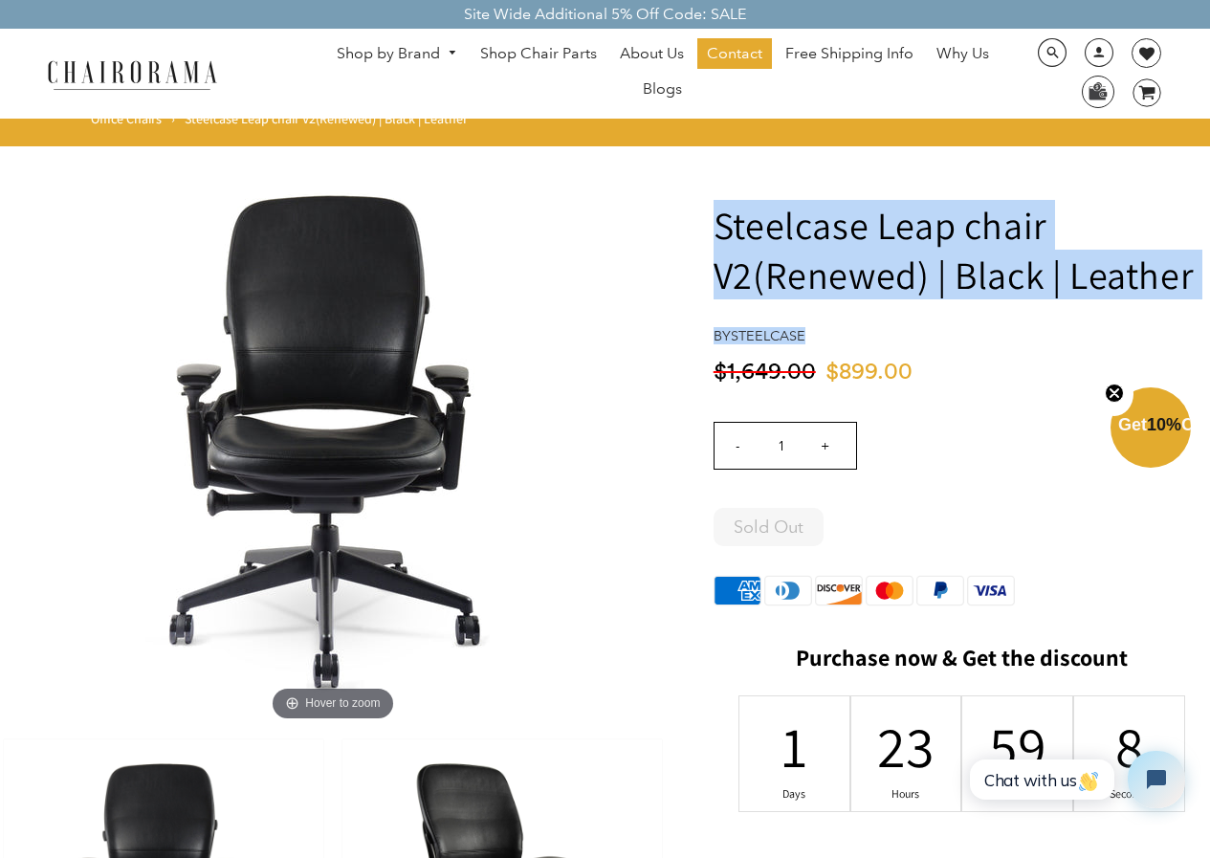
drag, startPoint x: 720, startPoint y: 212, endPoint x: 1173, endPoint y: 296, distance: 461.0
click at [1173, 296] on h1 "Steelcase Leap chair V2(Renewed) | Black | Leather" at bounding box center [961, 249] width 496 height 99
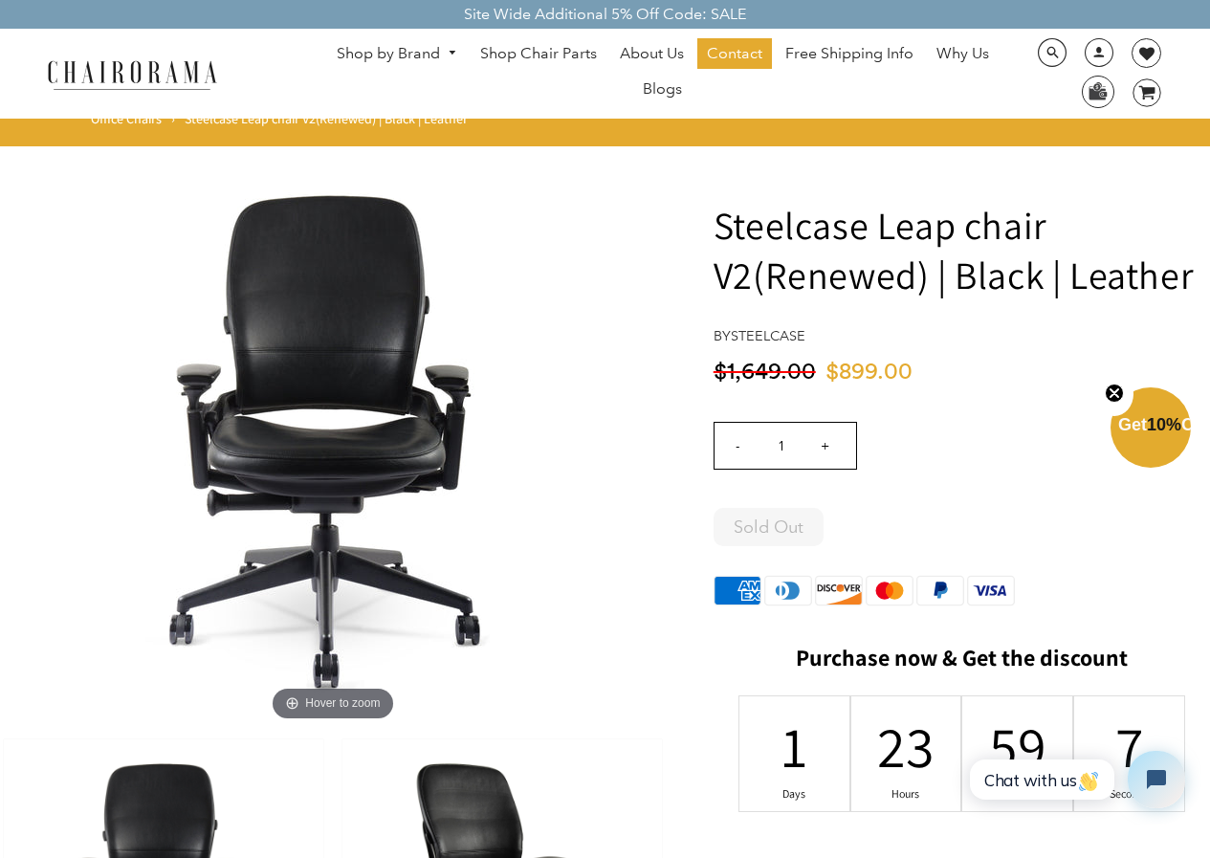
click at [1196, 278] on h1 "Steelcase Leap chair V2(Renewed) | Black | Leather" at bounding box center [961, 249] width 496 height 99
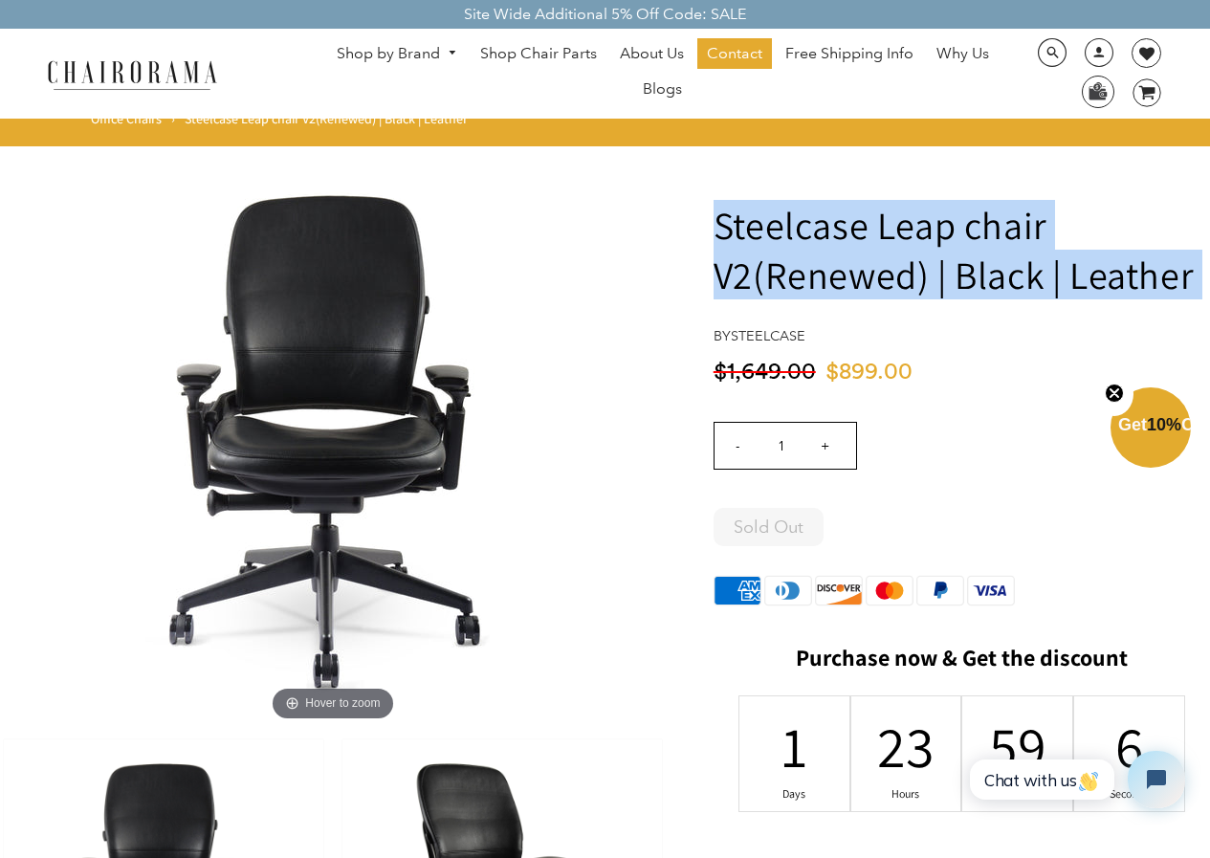
drag, startPoint x: 1196, startPoint y: 278, endPoint x: 753, endPoint y: 214, distance: 448.3
click at [753, 214] on h1 "Steelcase Leap chair V2(Renewed) | Black | Leather" at bounding box center [961, 249] width 496 height 99
copy div "Steelcase Leap chair V2(Renewed) | Black | Leather"
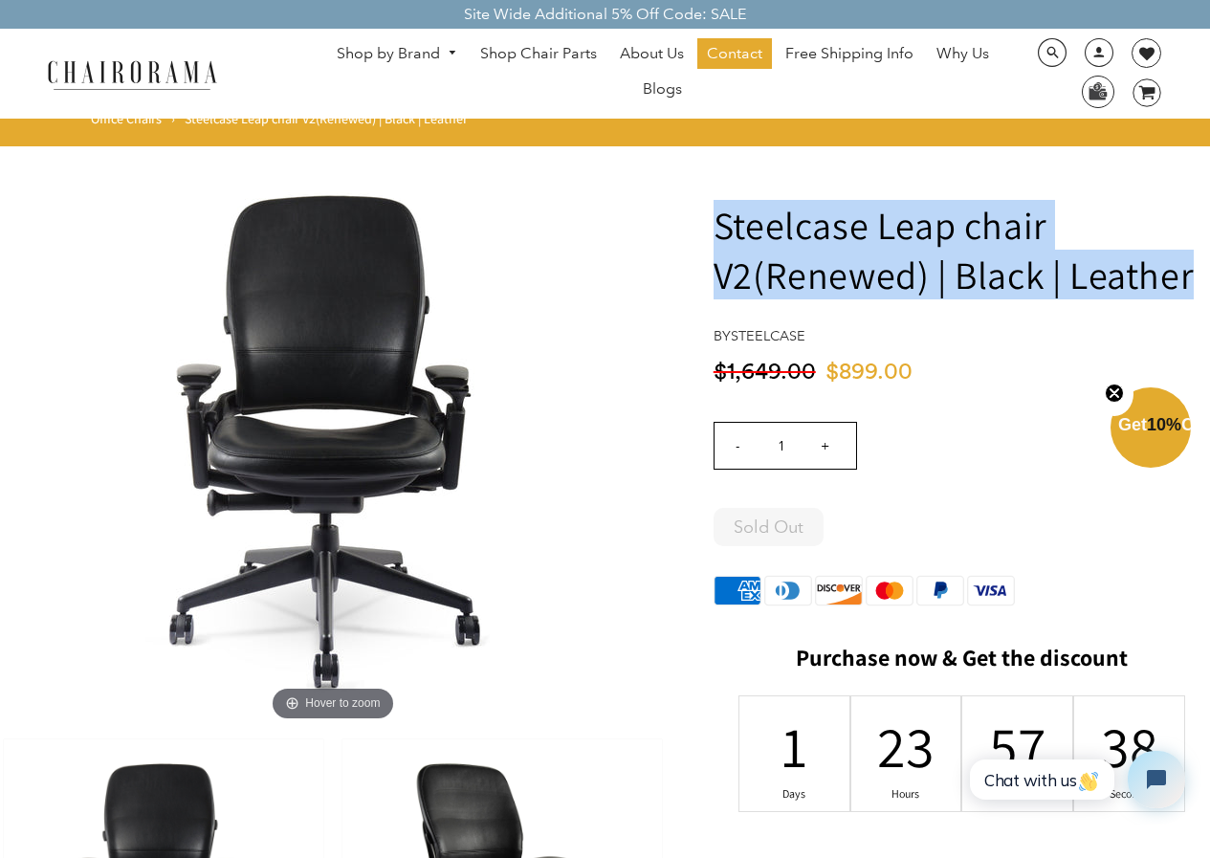
drag, startPoint x: 695, startPoint y: 222, endPoint x: 1223, endPoint y: 284, distance: 531.5
copy h1 "Steelcase Leap chair V2(Renewed) | Black | Leather"
click at [443, 46] on link "Shop by Brand" at bounding box center [397, 54] width 140 height 30
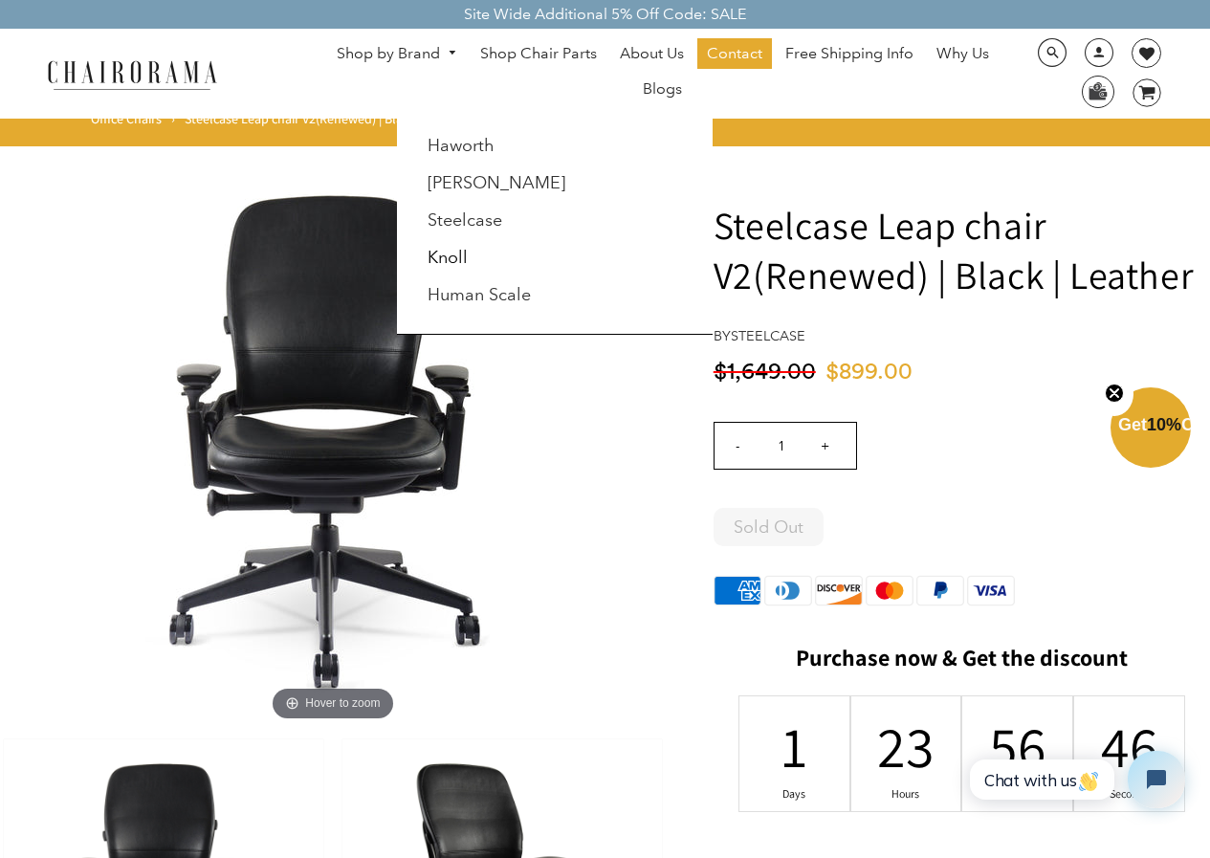
click at [421, 244] on li "Knoll" at bounding box center [503, 258] width 174 height 36
click at [454, 268] on link "Knoll" at bounding box center [447, 257] width 40 height 21
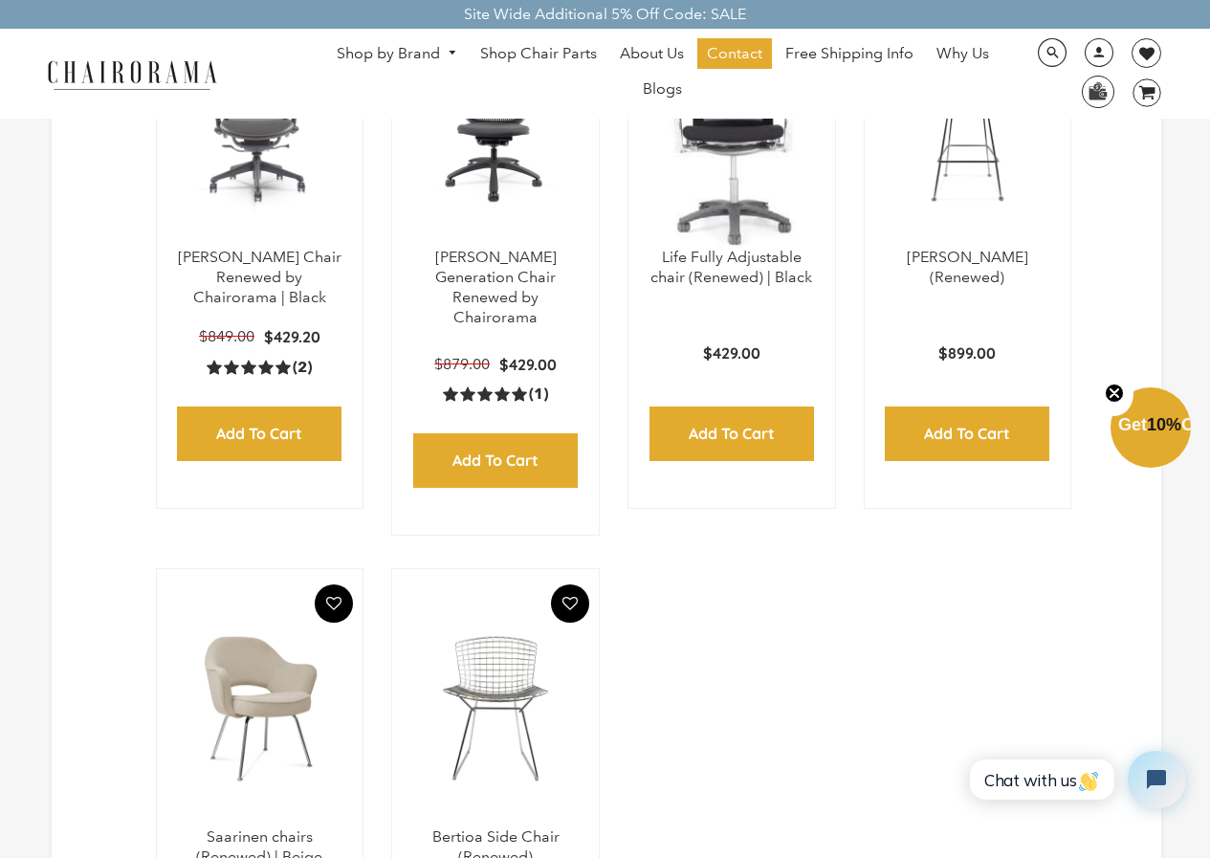
scroll to position [574, 0]
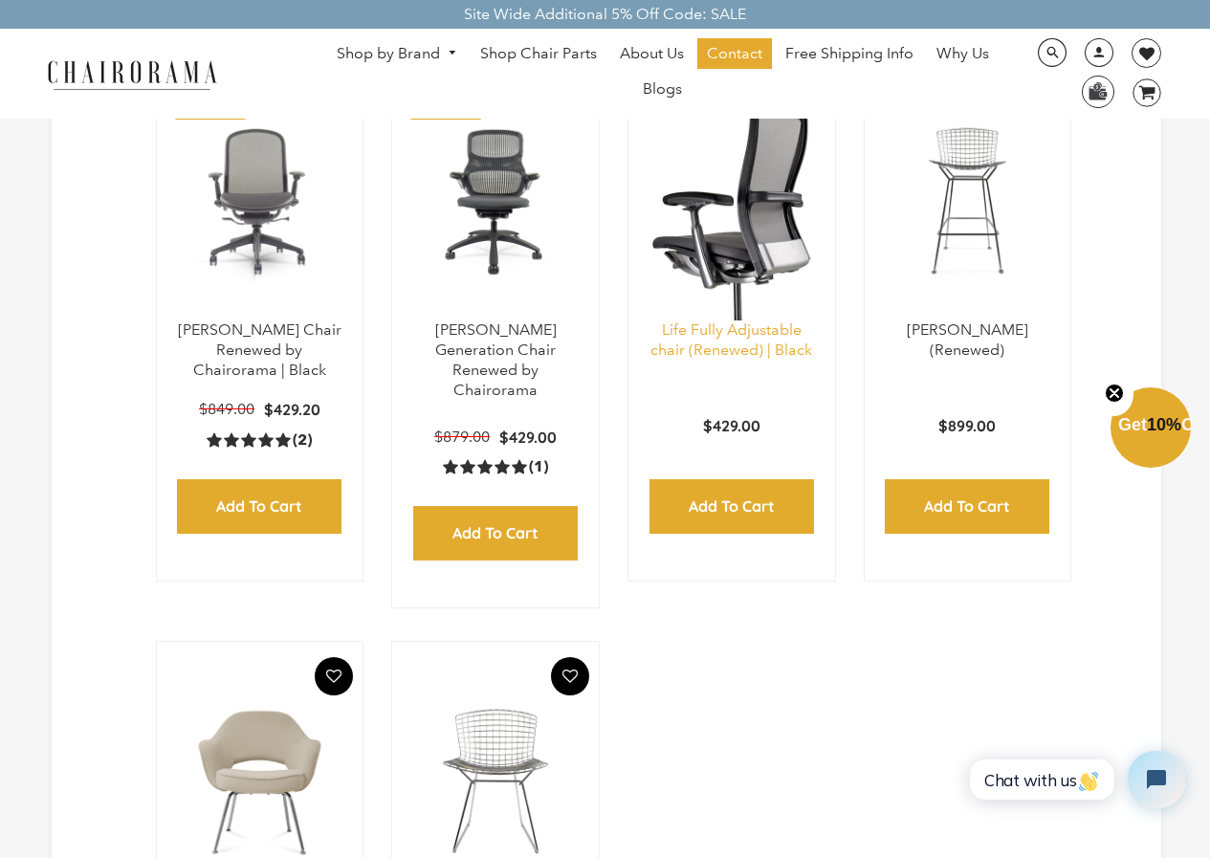
click at [724, 355] on link "Life Fully Adjustable chair (Renewed) | Black" at bounding box center [731, 339] width 162 height 38
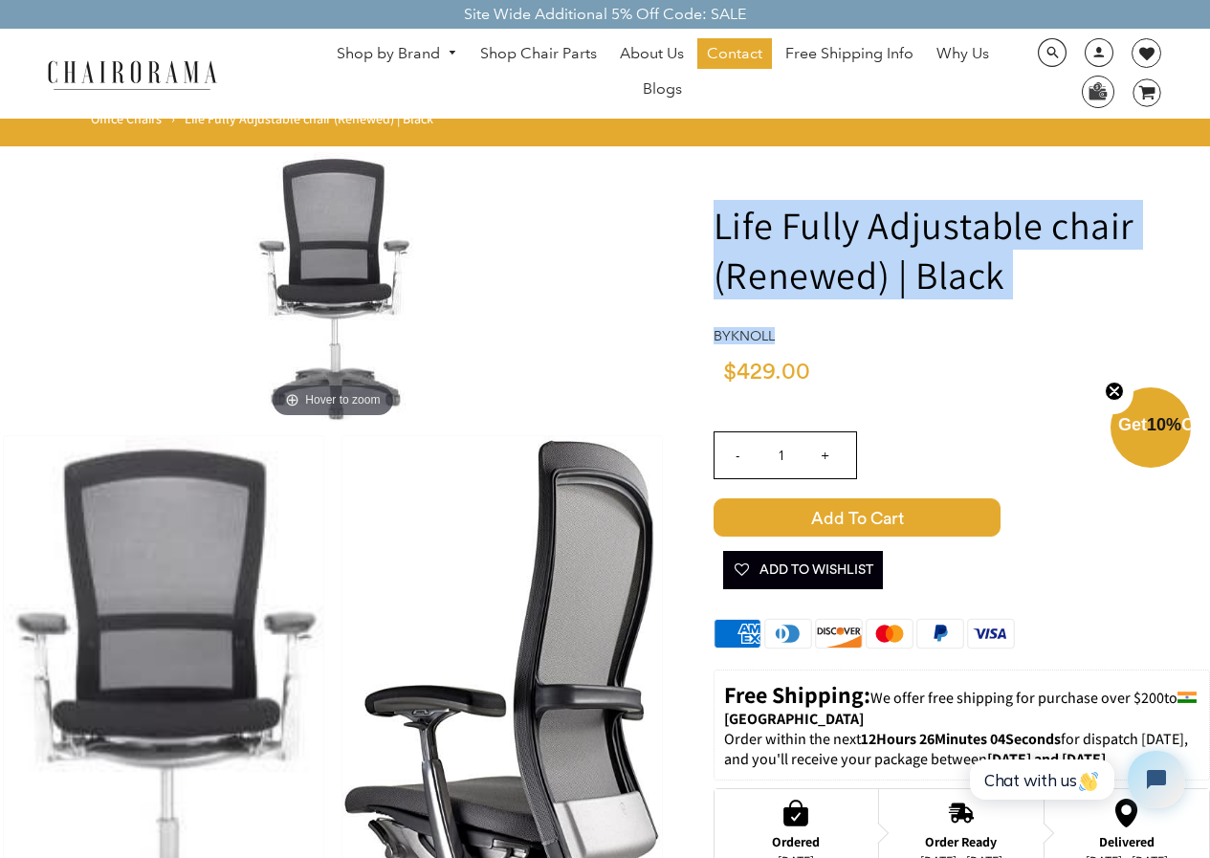
drag, startPoint x: 704, startPoint y: 217, endPoint x: 915, endPoint y: 303, distance: 228.2
drag, startPoint x: 688, startPoint y: 205, endPoint x: 1036, endPoint y: 307, distance: 362.8
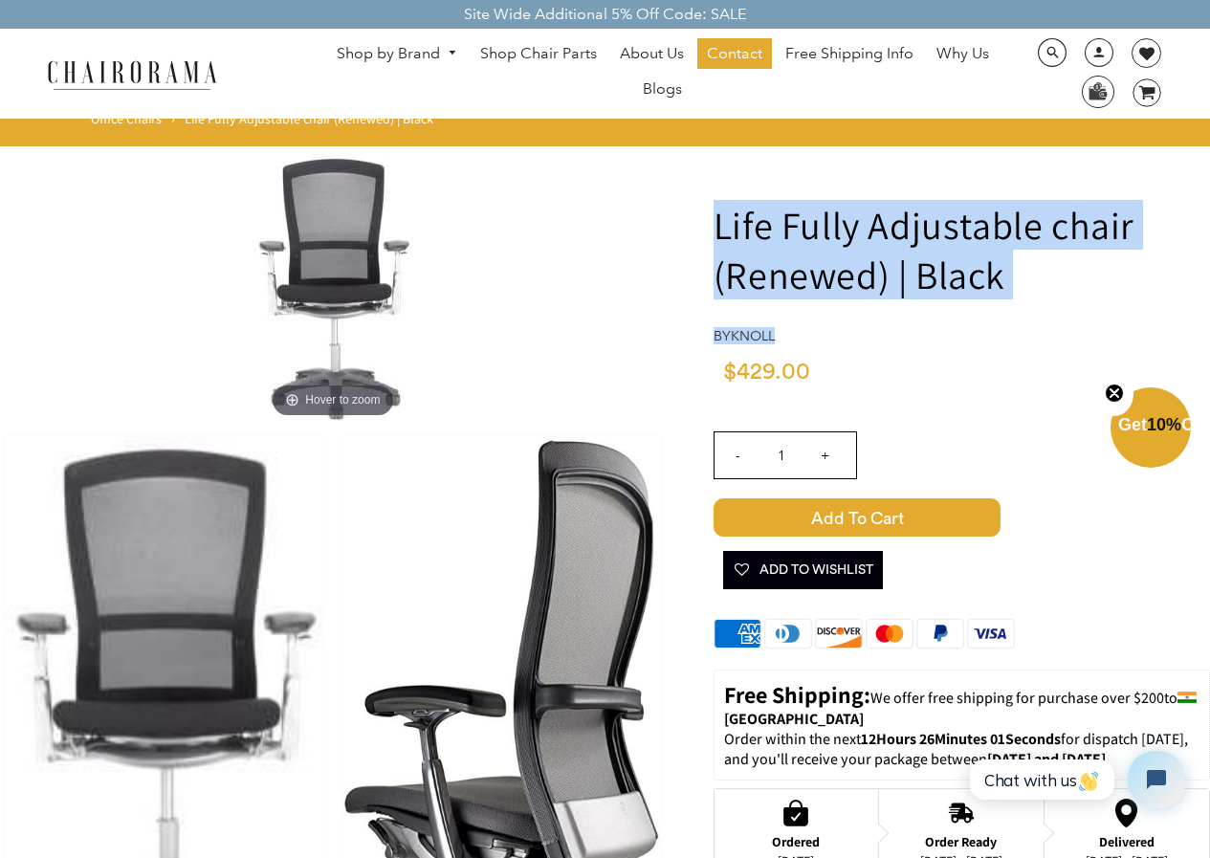
copy div "Life Fully Adjustable chair (Renewed) | Black by knoll"
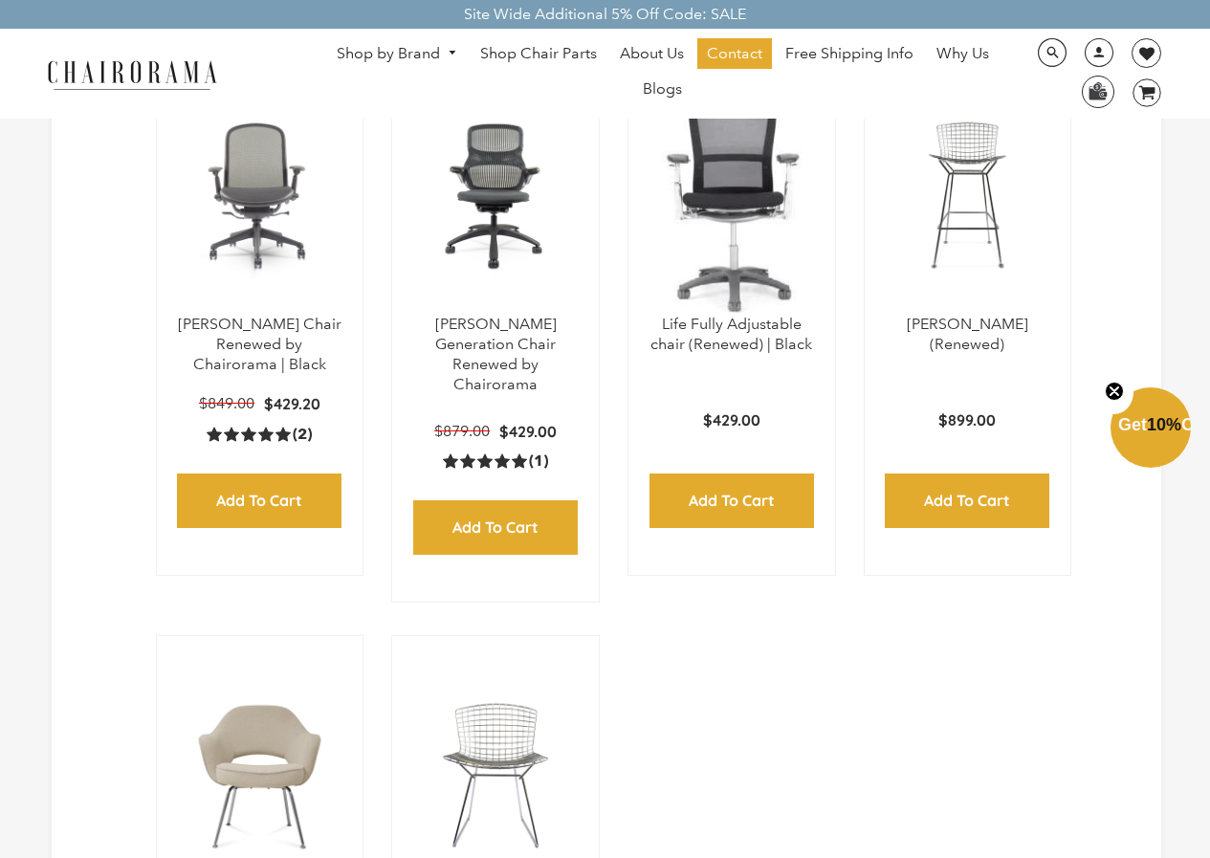
scroll to position [324, 0]
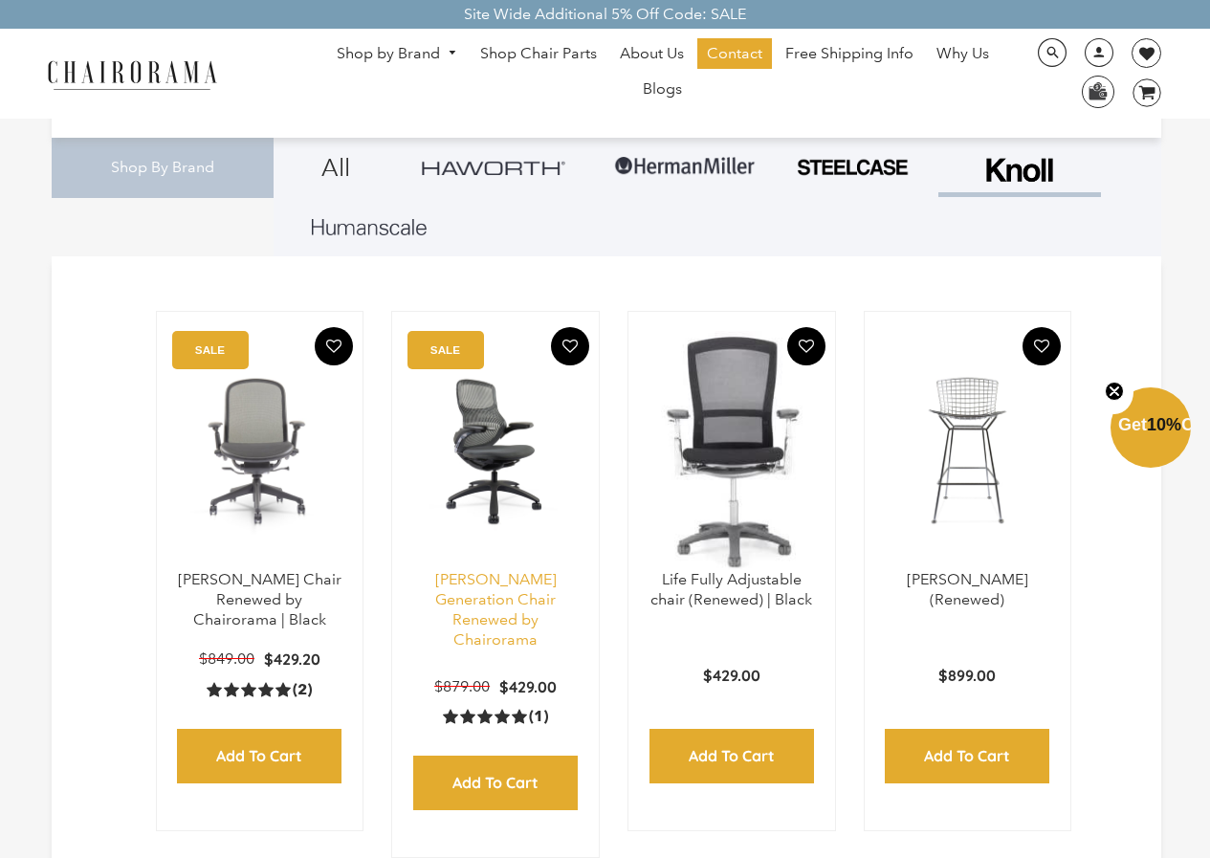
click at [473, 604] on link "Knoll Generation Chair Renewed by Chairorama" at bounding box center [495, 608] width 121 height 77
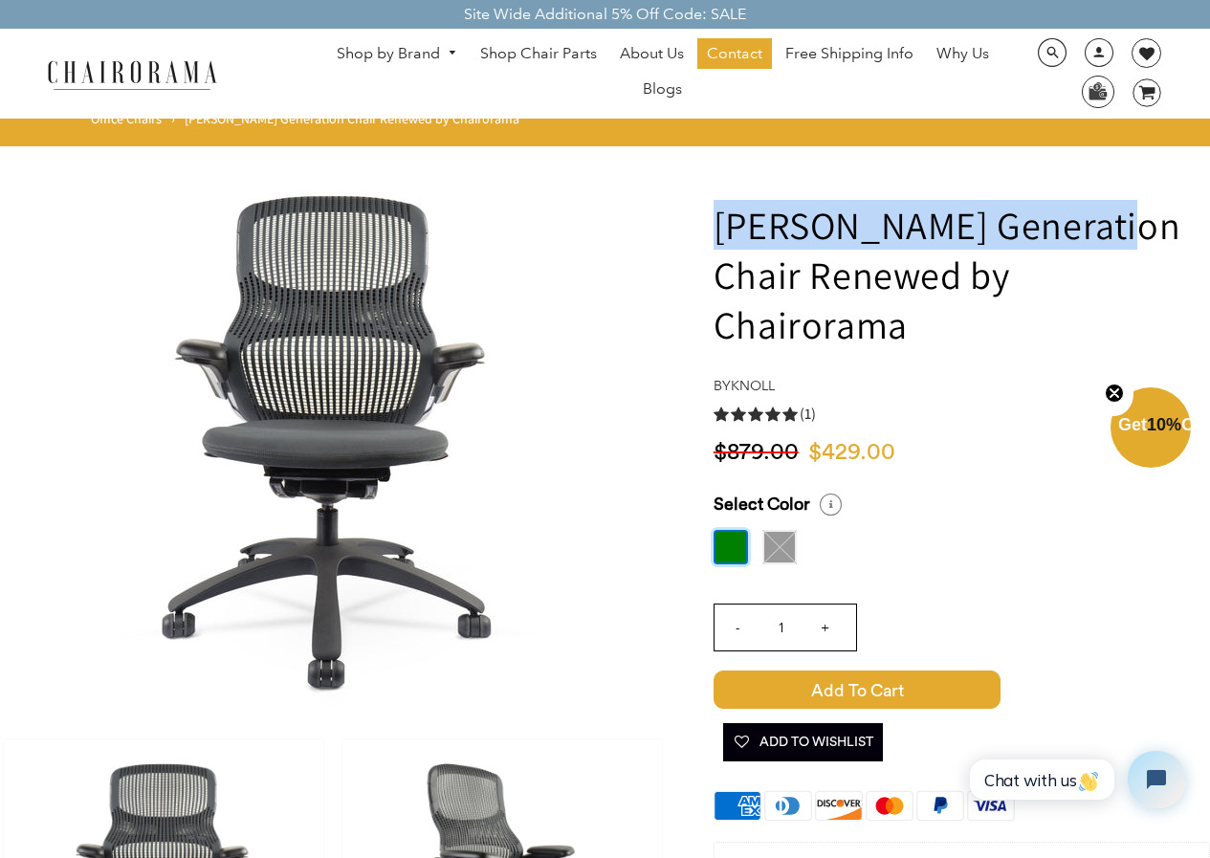
drag, startPoint x: 1101, startPoint y: 225, endPoint x: 695, endPoint y: 225, distance: 405.5
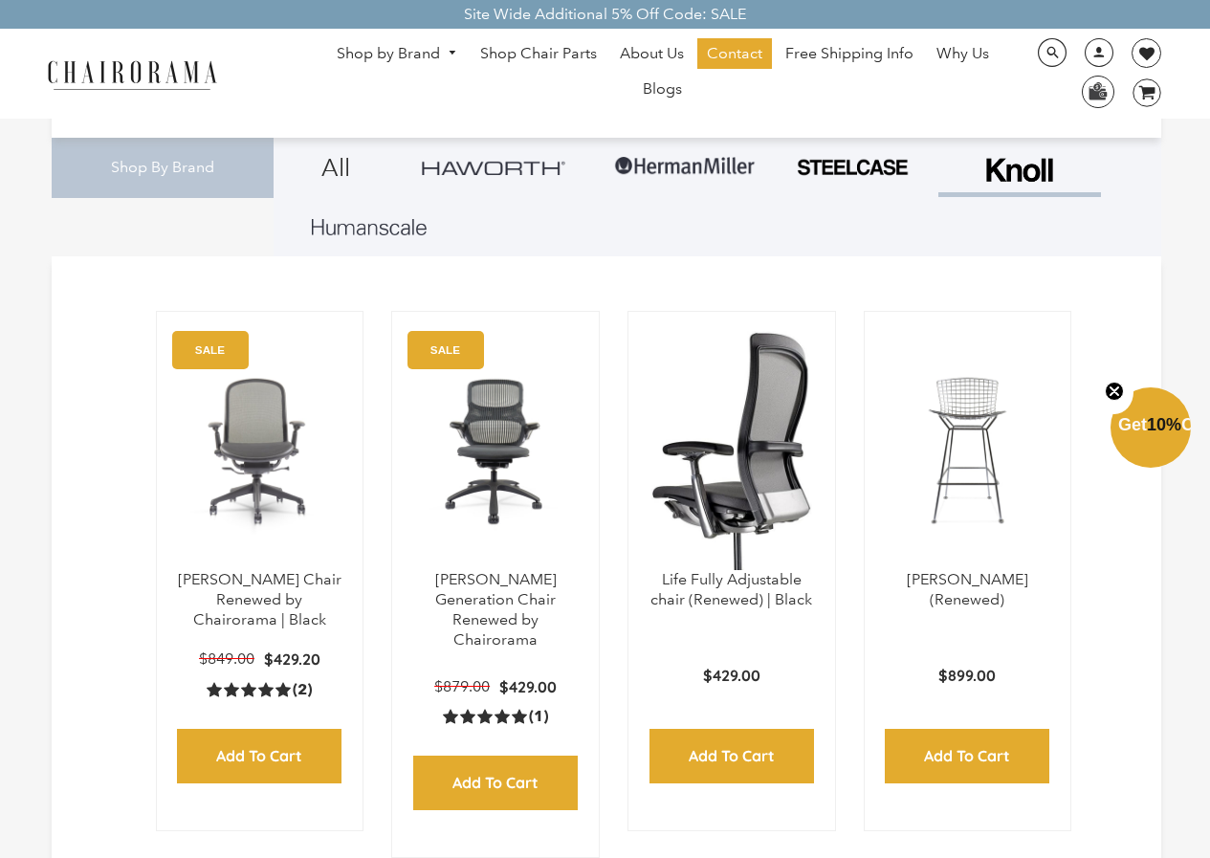
scroll to position [553, 0]
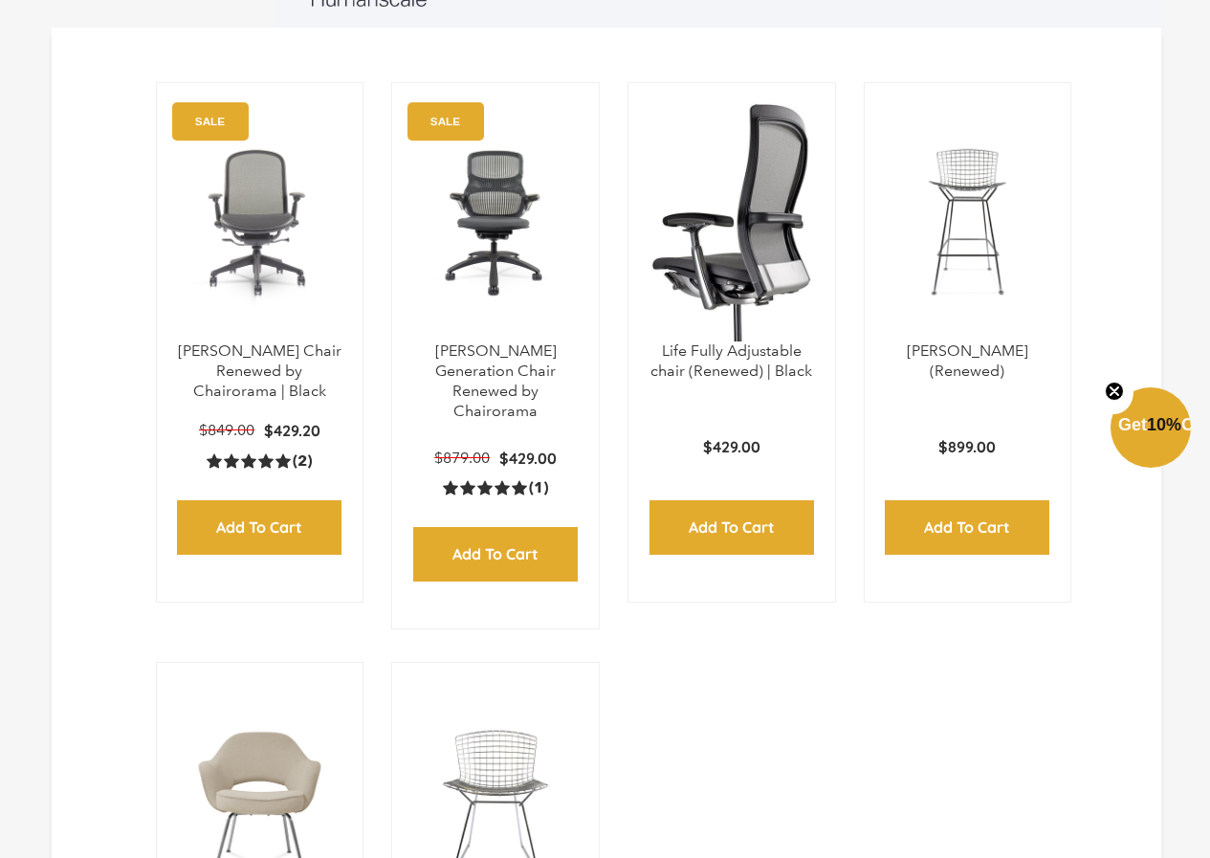
click at [787, 381] on p "Life Fully Adjustable chair (Renewed) | Black" at bounding box center [731, 361] width 168 height 40
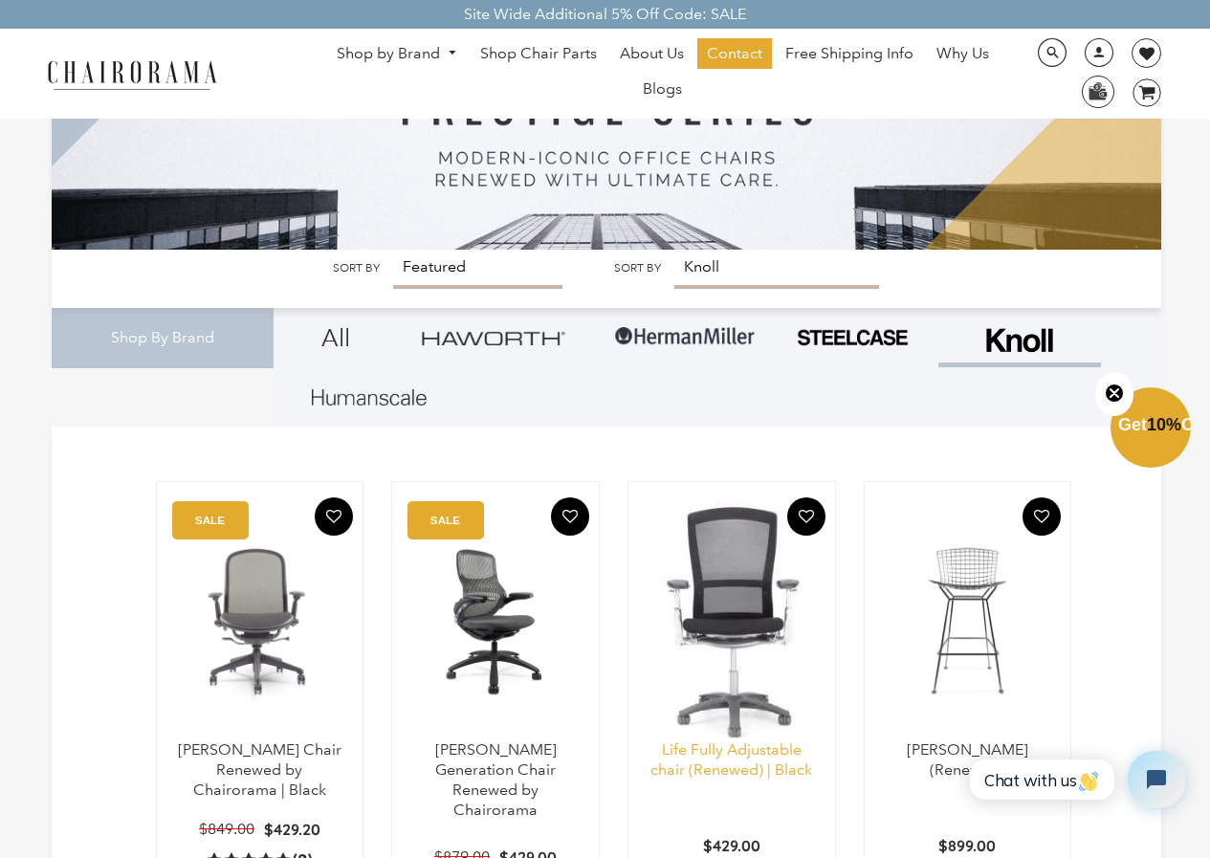
scroll to position [0, 0]
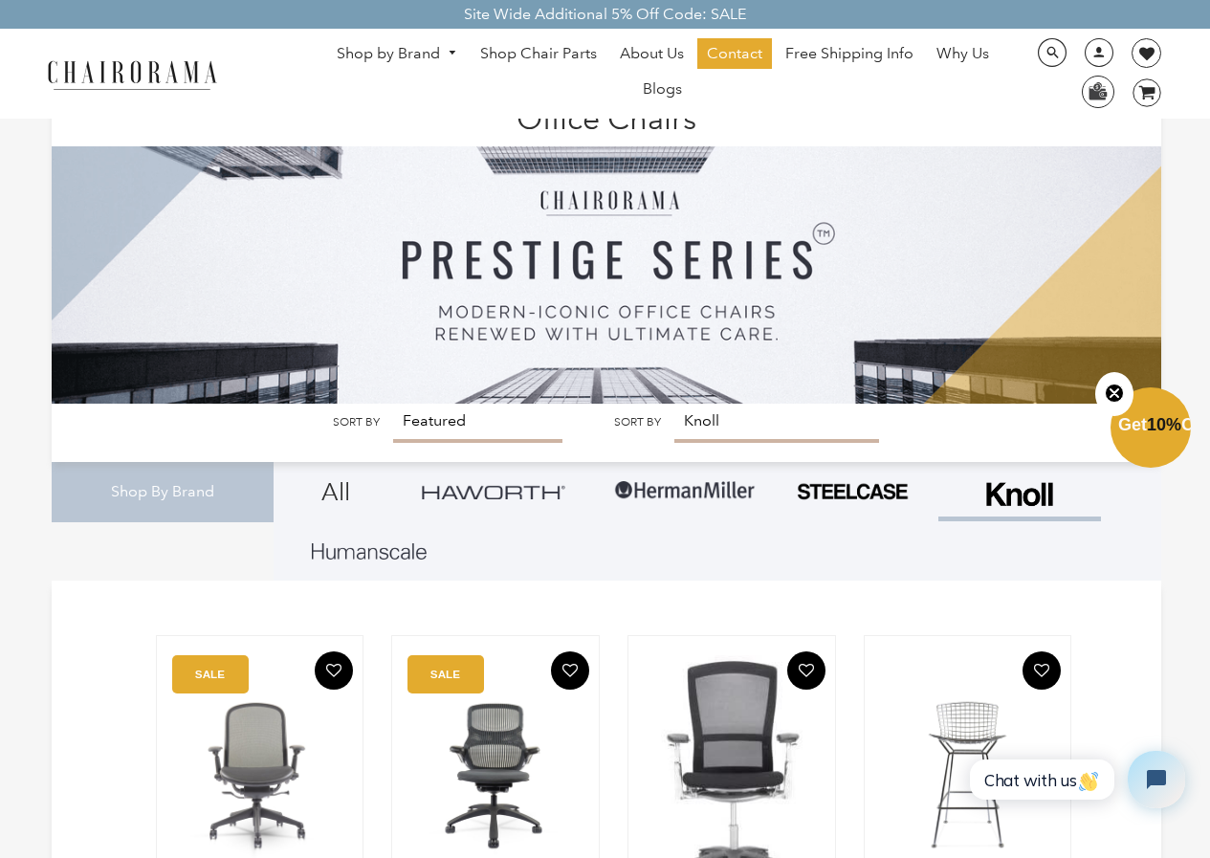
click at [417, 58] on link "Shop by Brand" at bounding box center [397, 54] width 140 height 30
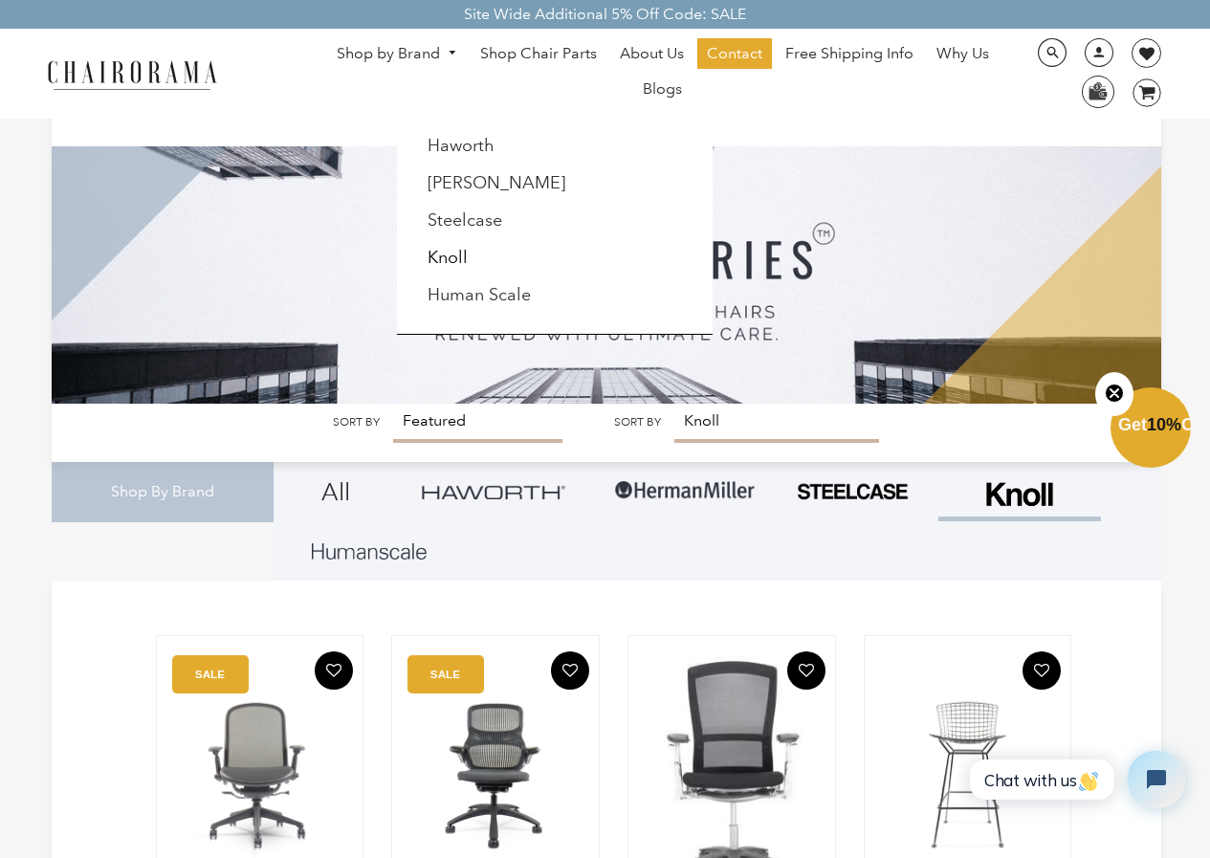
click at [443, 281] on li "Human Scale" at bounding box center [503, 295] width 174 height 36
click at [448, 299] on link "Human Scale" at bounding box center [478, 294] width 103 height 21
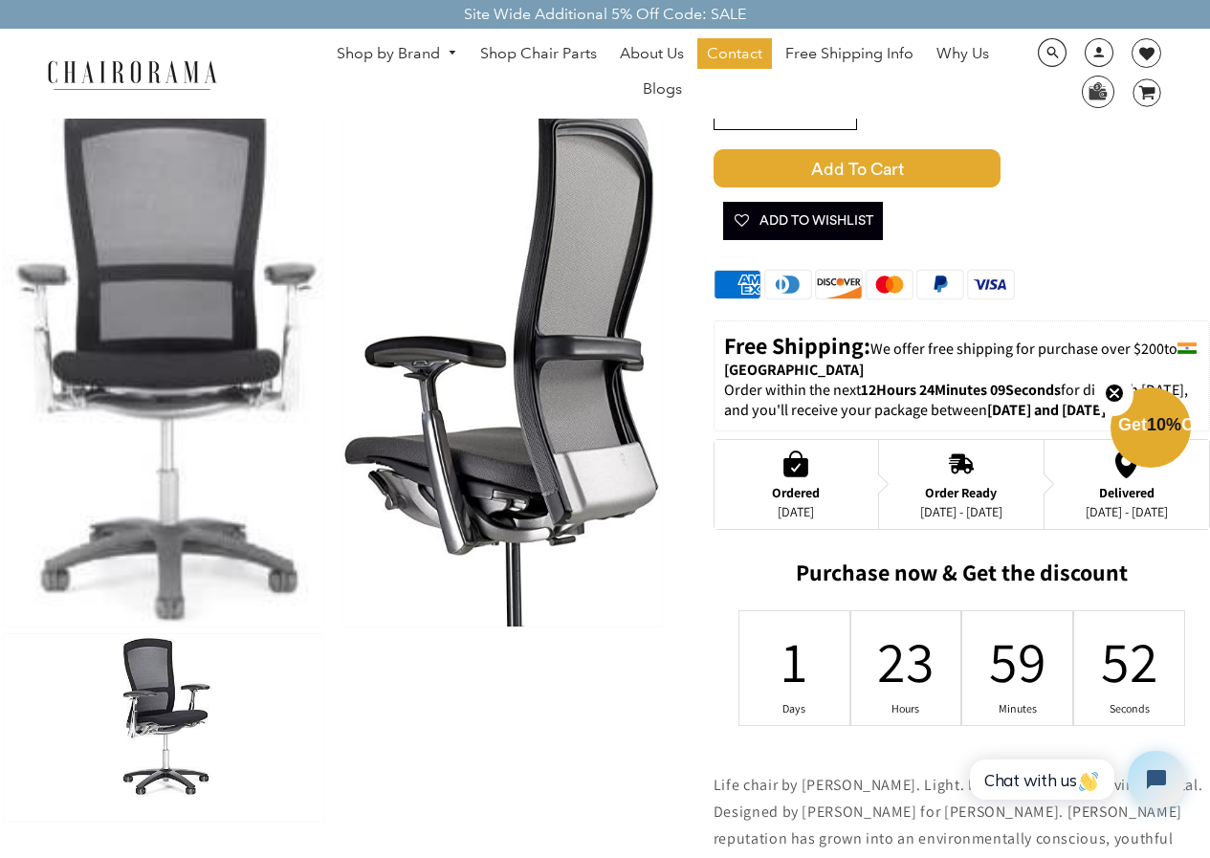
scroll to position [383, 0]
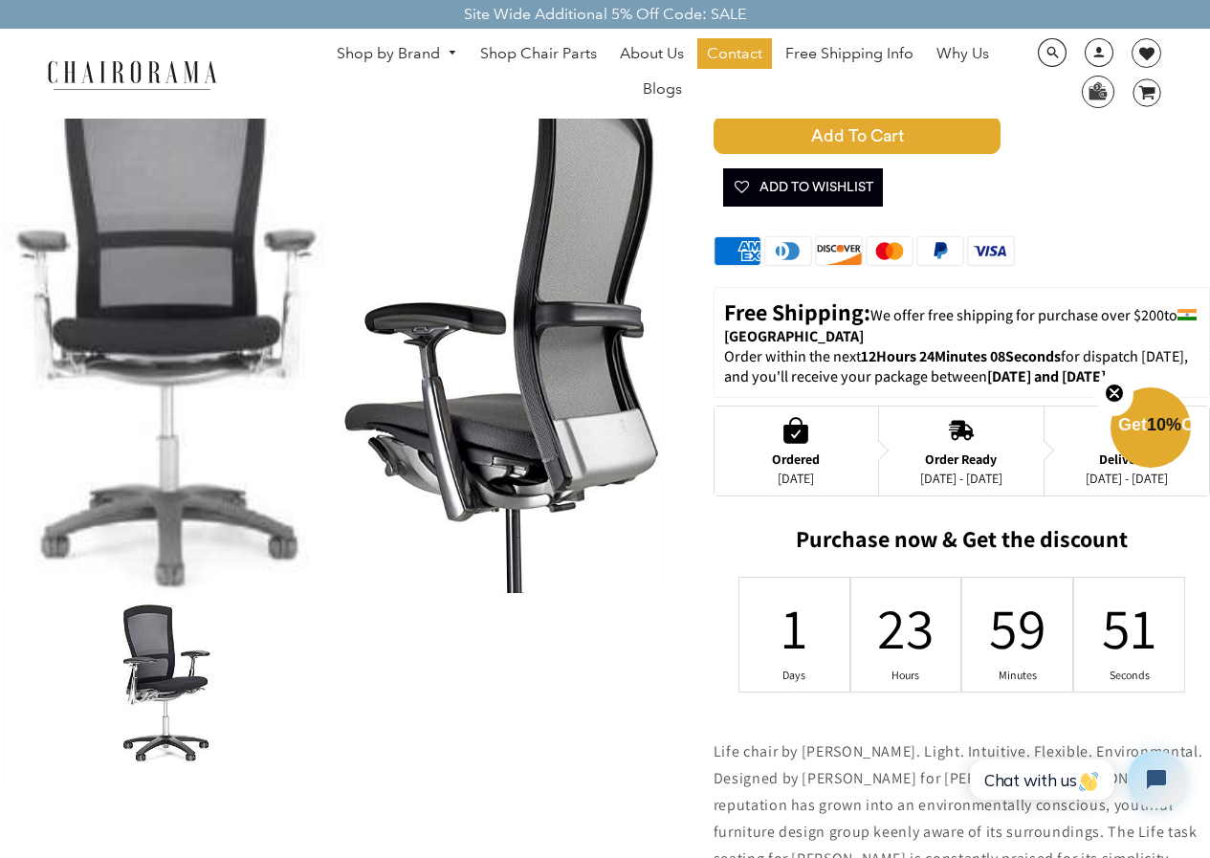
click at [111, 725] on img at bounding box center [163, 694] width 319 height 187
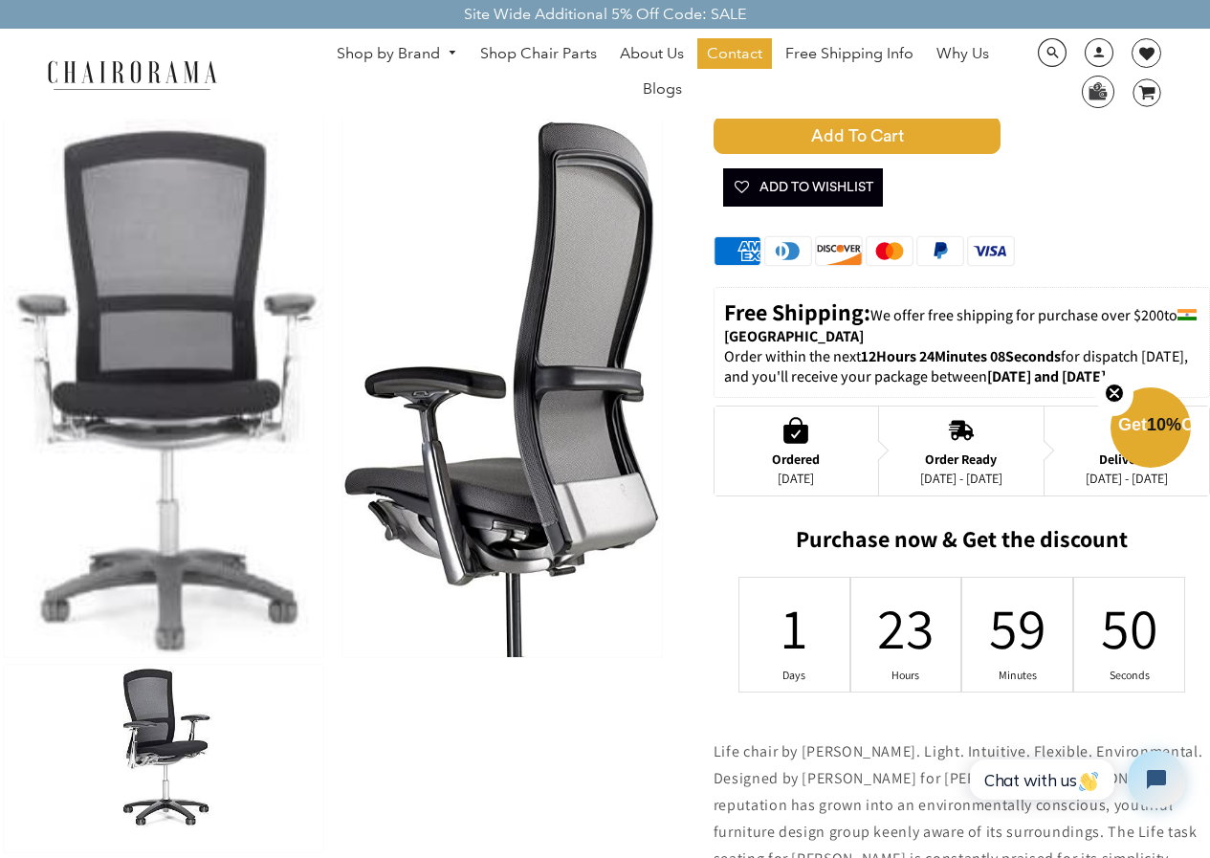
click at [122, 714] on img at bounding box center [163, 758] width 319 height 187
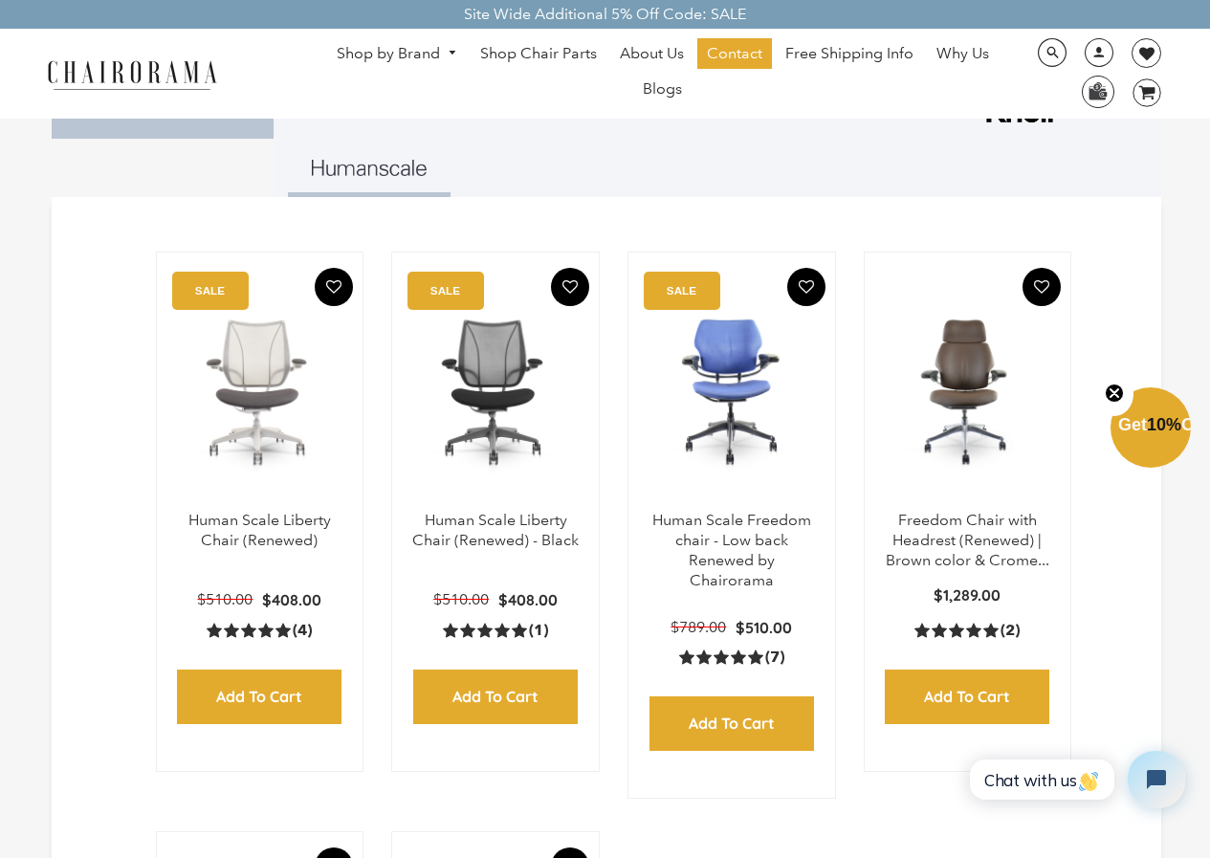
scroll to position [379, 0]
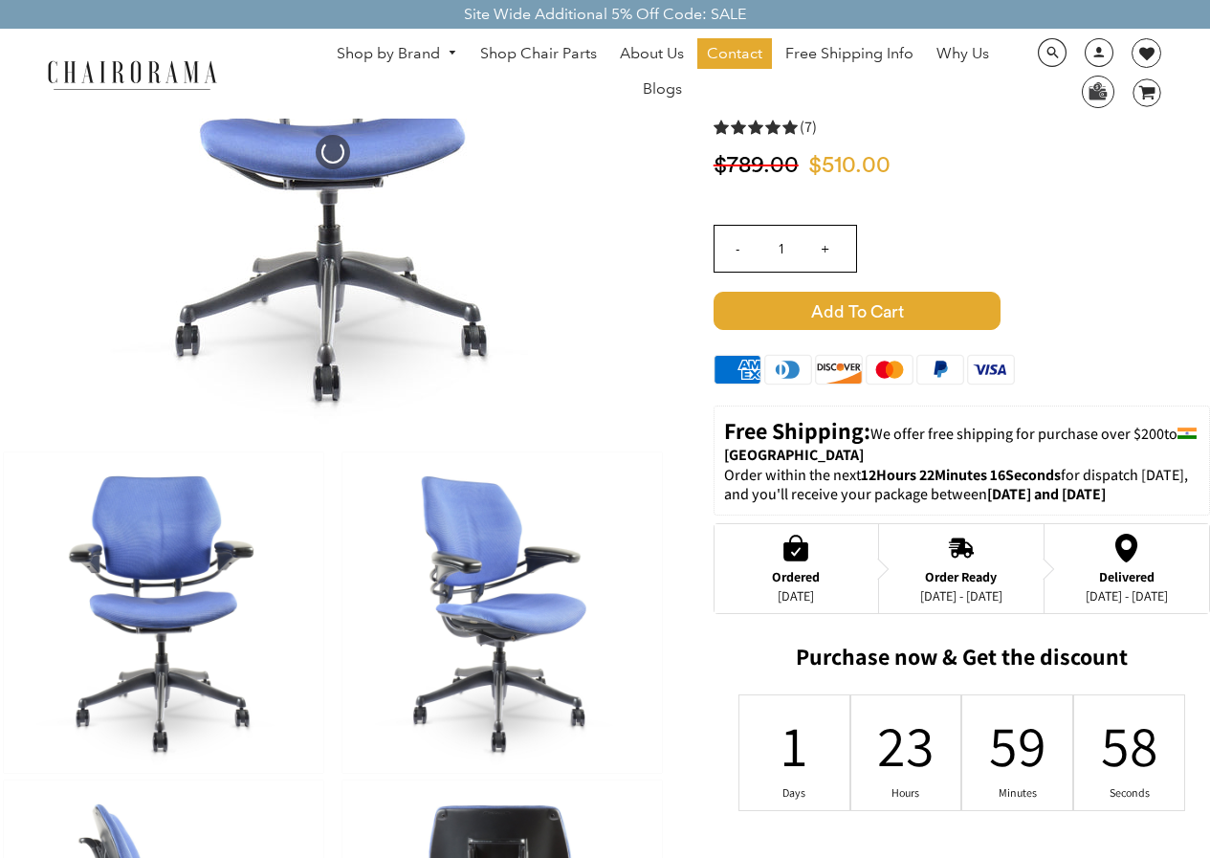
scroll to position [96, 0]
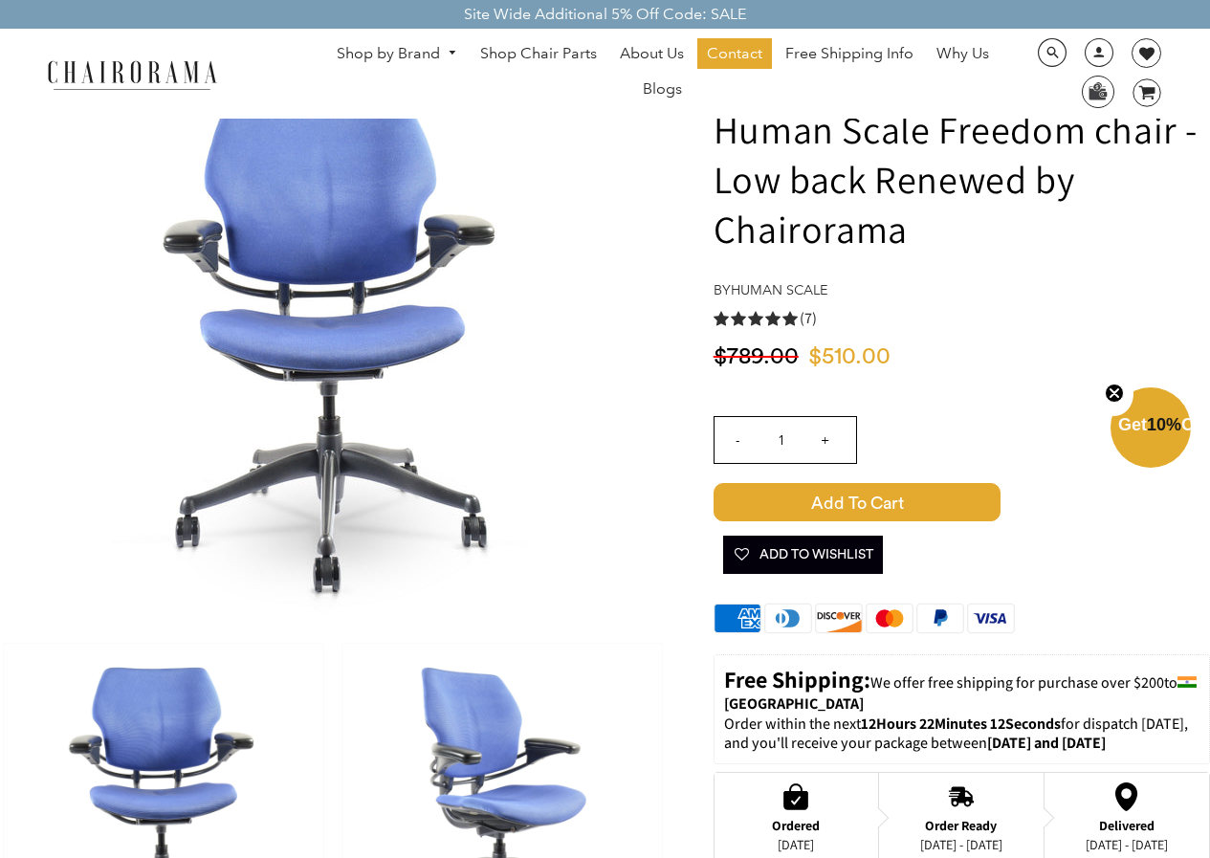
click at [178, 756] on img at bounding box center [163, 804] width 319 height 320
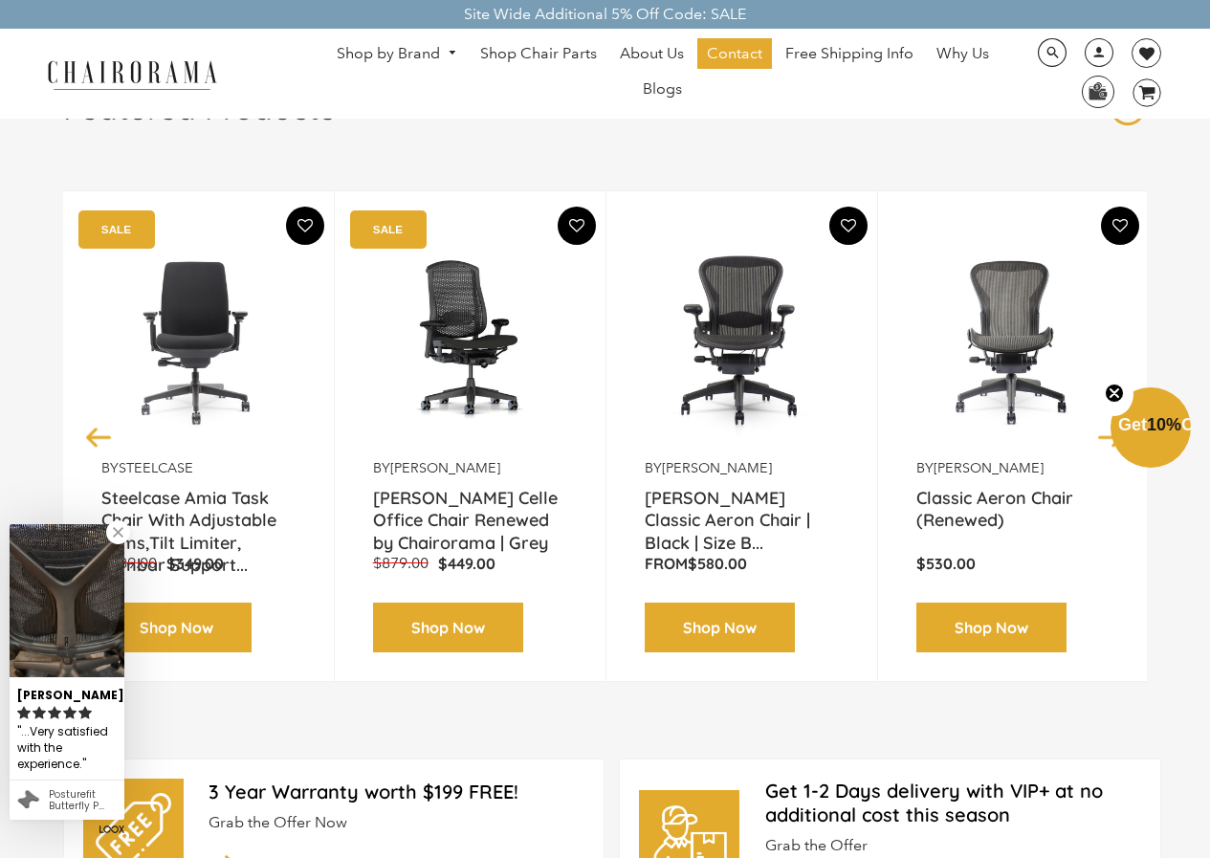
click at [730, 388] on img at bounding box center [742, 339] width 194 height 239
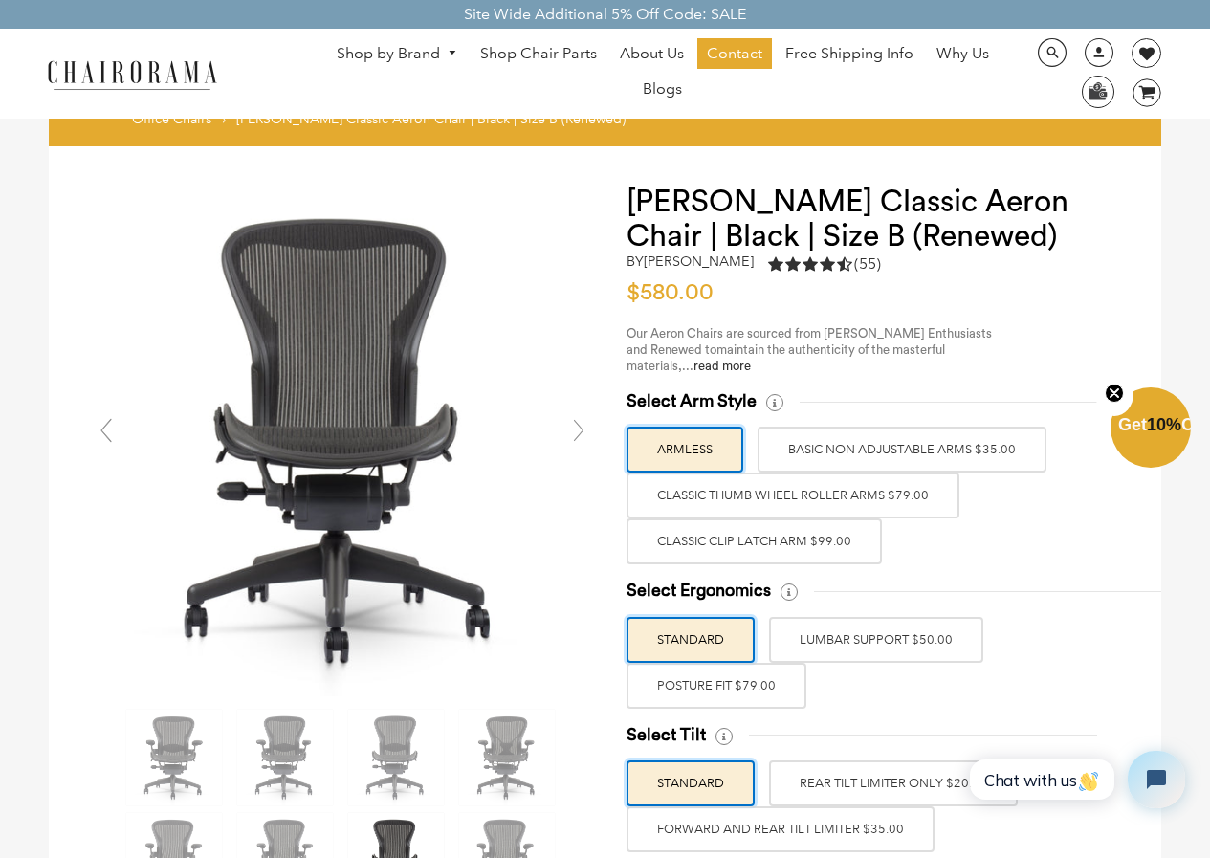
click at [398, 47] on link "Shop by Brand" at bounding box center [397, 54] width 140 height 30
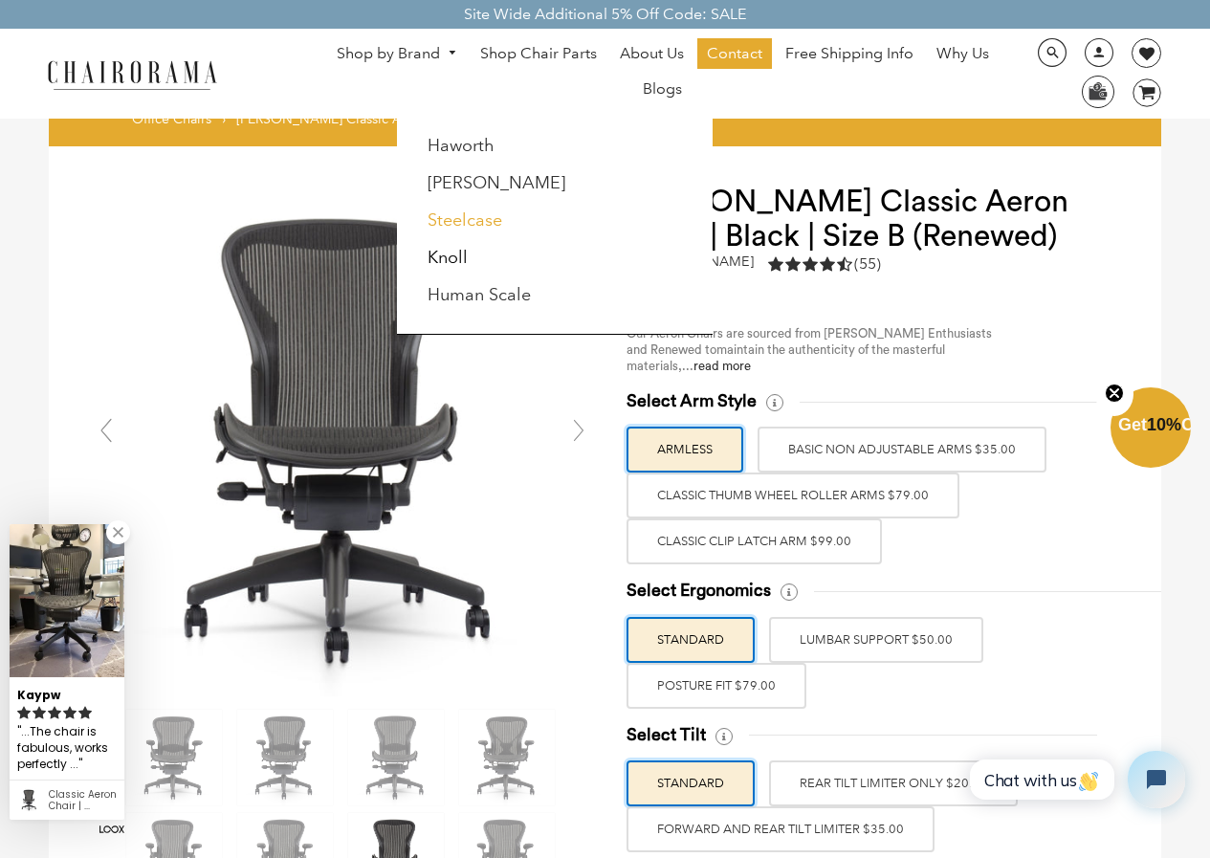
click at [466, 220] on link "Steelcase" at bounding box center [464, 219] width 75 height 21
